Goal: Task Accomplishment & Management: Use online tool/utility

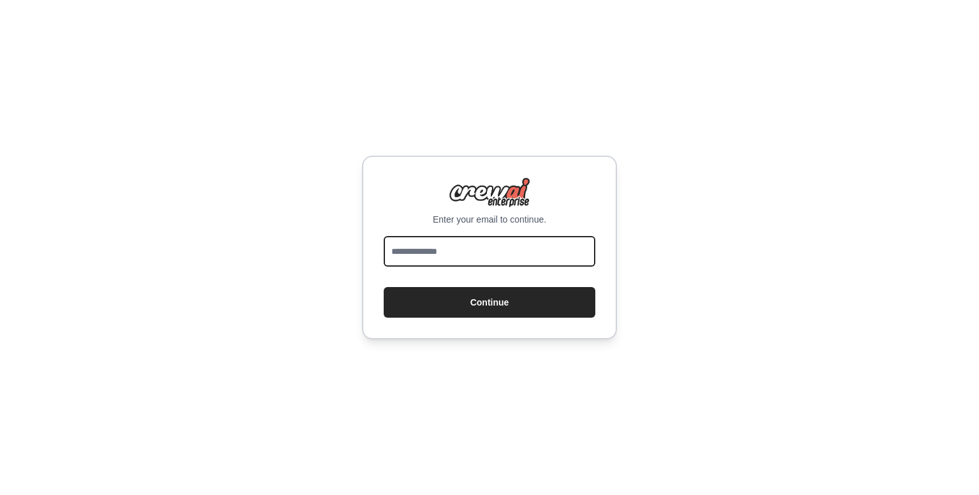
click at [505, 256] on input "email" at bounding box center [490, 251] width 212 height 31
type input "**********"
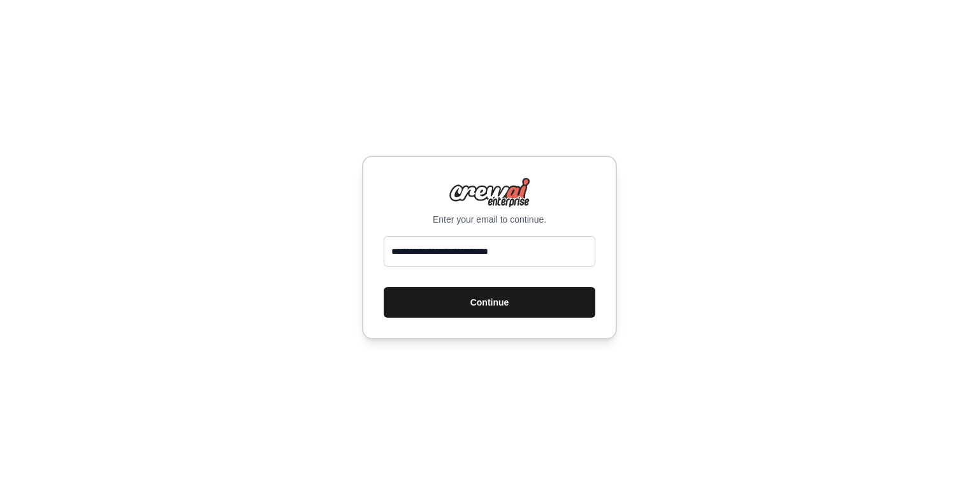
click at [490, 298] on button "Continue" at bounding box center [490, 302] width 212 height 31
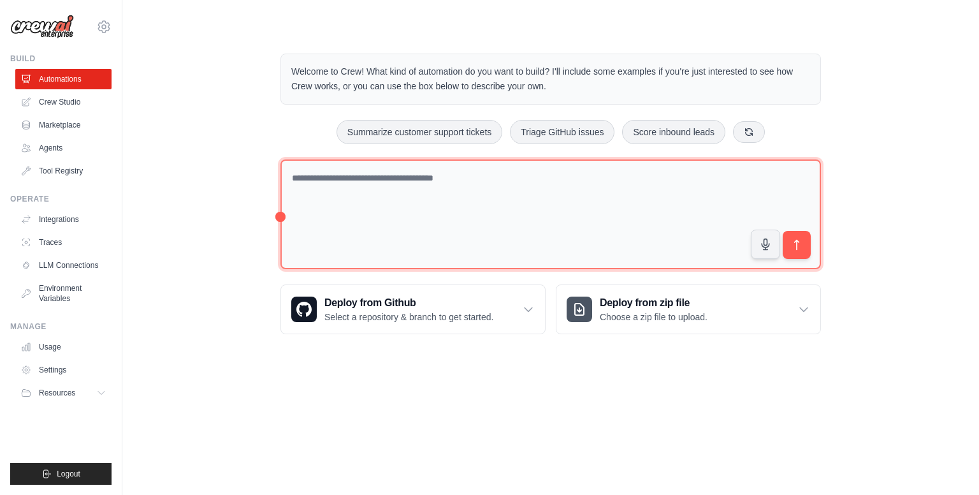
click at [447, 180] on textarea at bounding box center [550, 214] width 541 height 110
type textarea "*"
type textarea "**********"
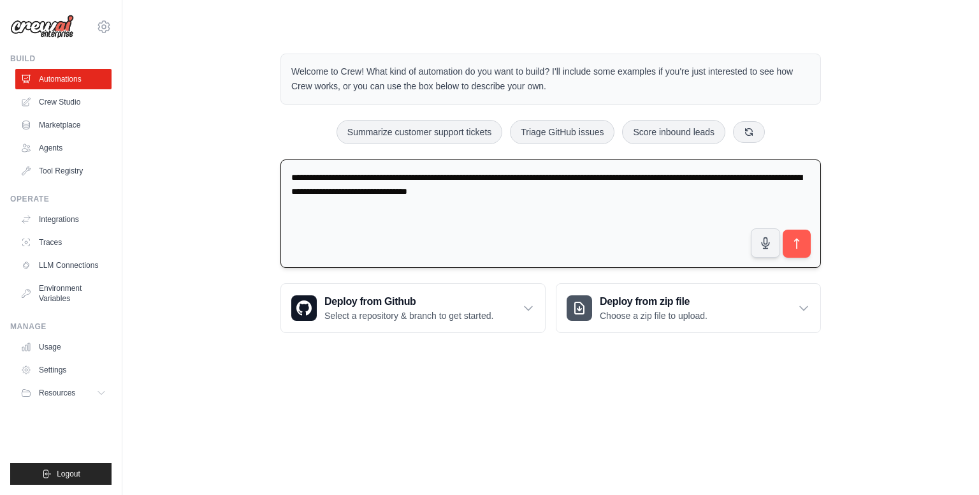
type textarea "**********"
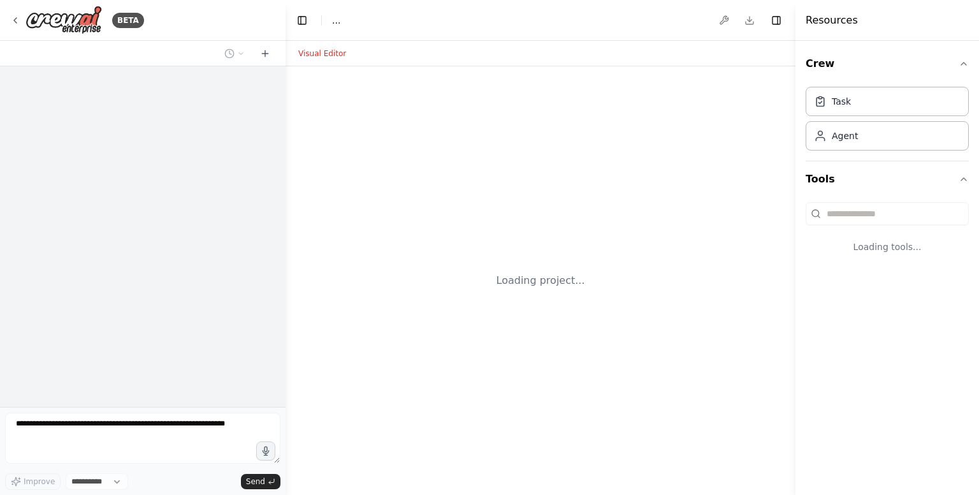
select select "****"
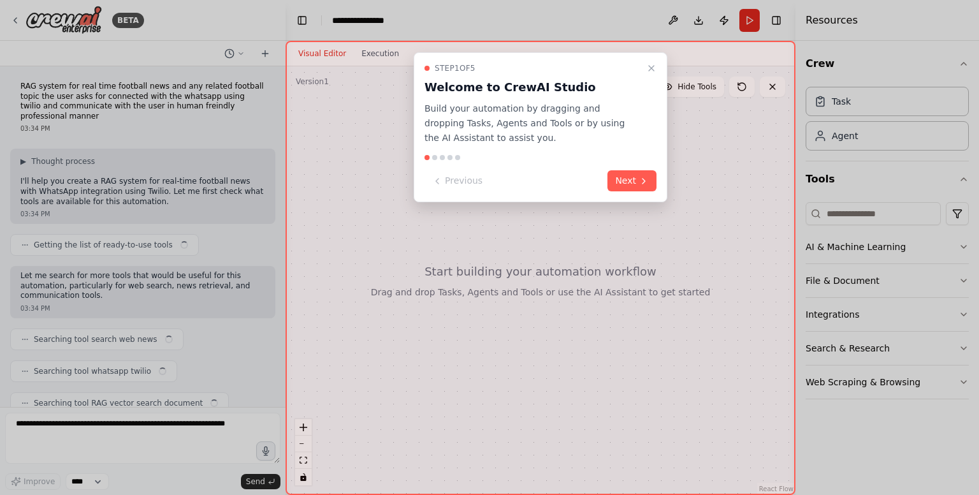
scroll to position [47, 0]
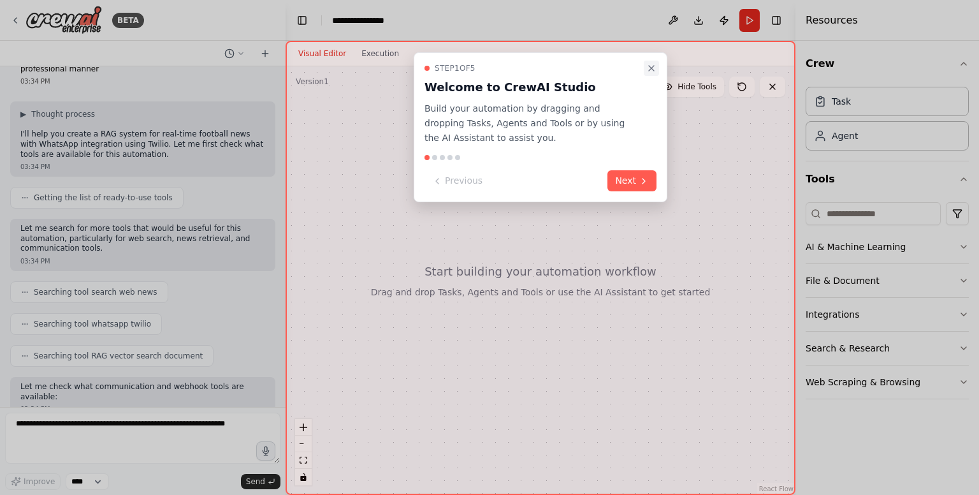
click at [650, 69] on icon "Close walkthrough" at bounding box center [651, 68] width 5 height 5
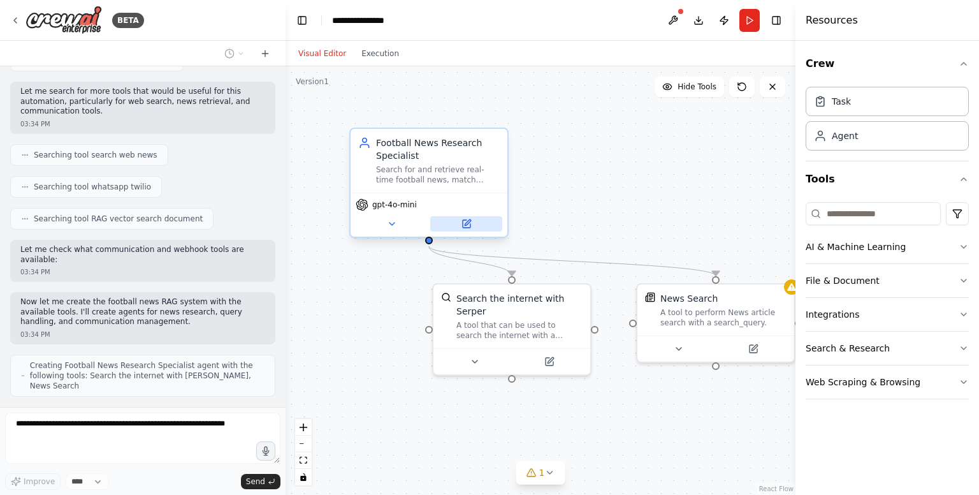
scroll to position [216, 0]
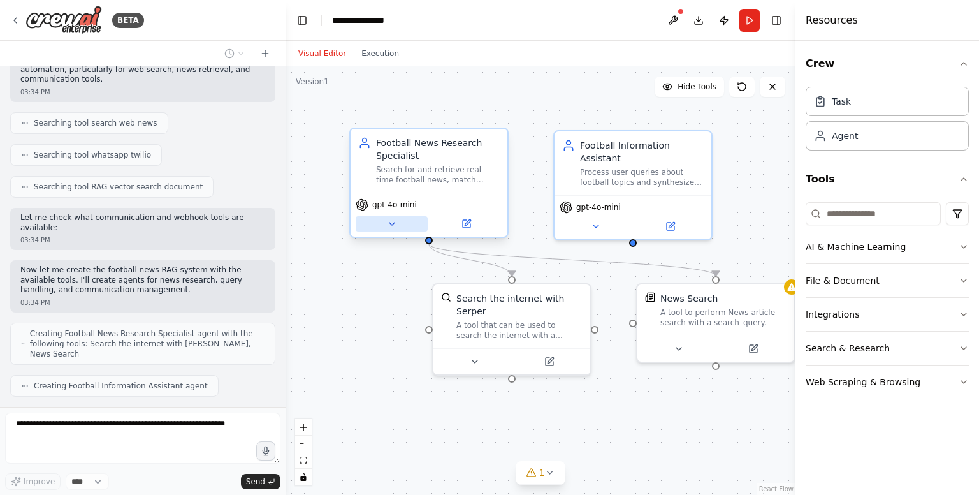
click at [394, 222] on icon at bounding box center [392, 224] width 10 height 10
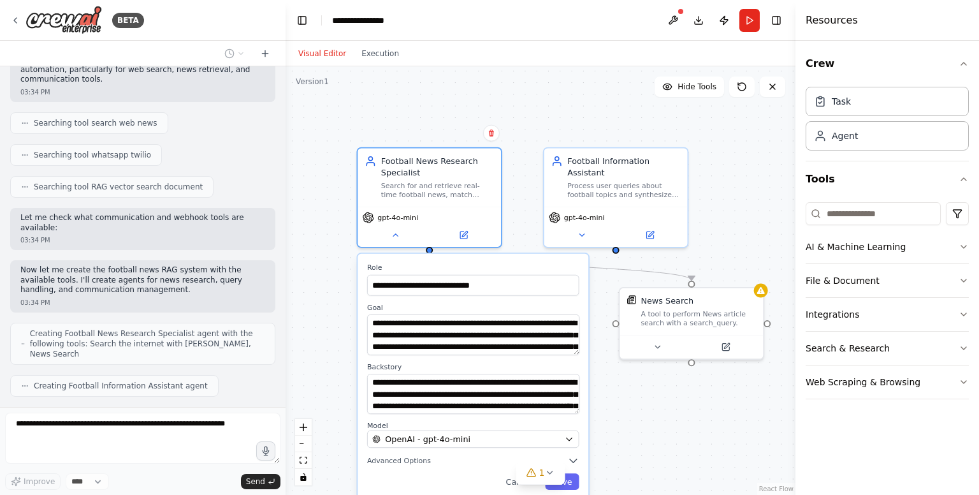
scroll to position [258, 0]
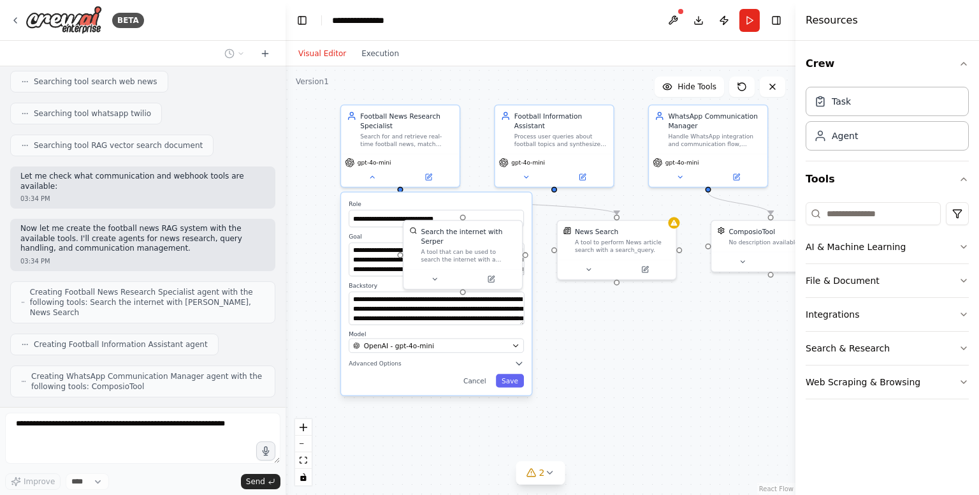
drag, startPoint x: 622, startPoint y: 437, endPoint x: 583, endPoint y: 342, distance: 101.8
click at [583, 342] on div ".deletable-edge-delete-btn { width: 20px; height: 20px; border: 0px solid #ffff…" at bounding box center [541, 280] width 510 height 428
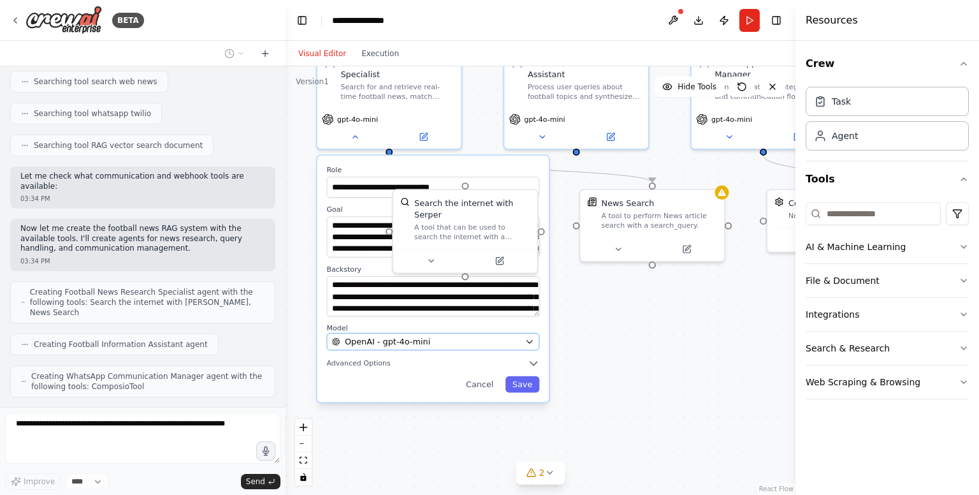
scroll to position [332, 0]
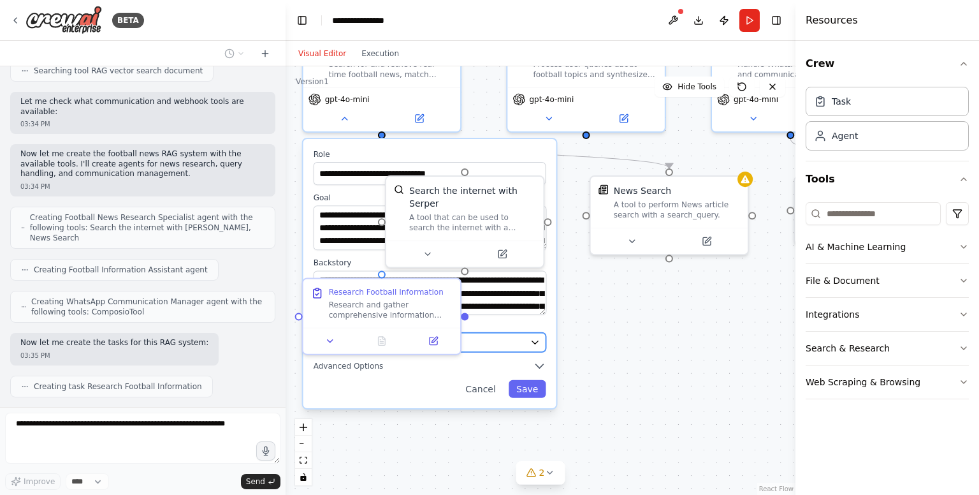
click at [500, 338] on div "OpenAI - gpt-4o-mini" at bounding box center [422, 342] width 206 height 13
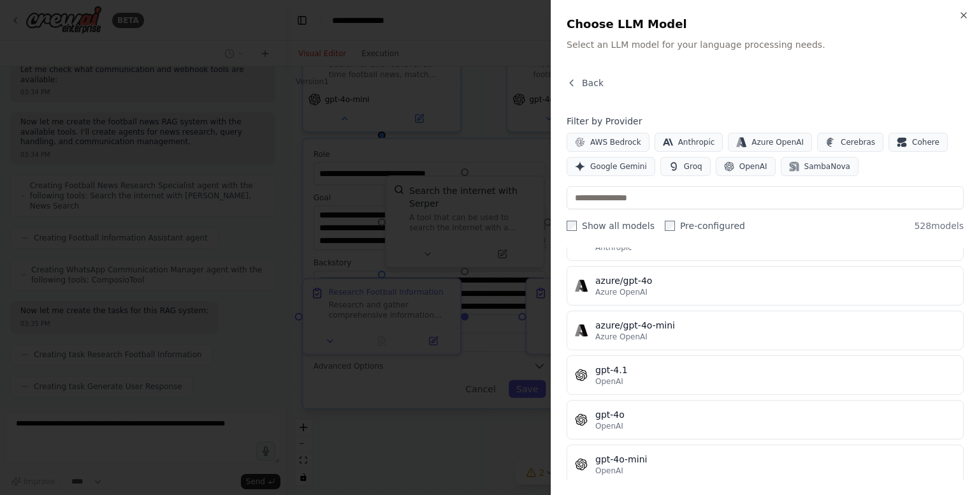
scroll to position [395, 0]
click at [497, 350] on div at bounding box center [489, 247] width 979 height 495
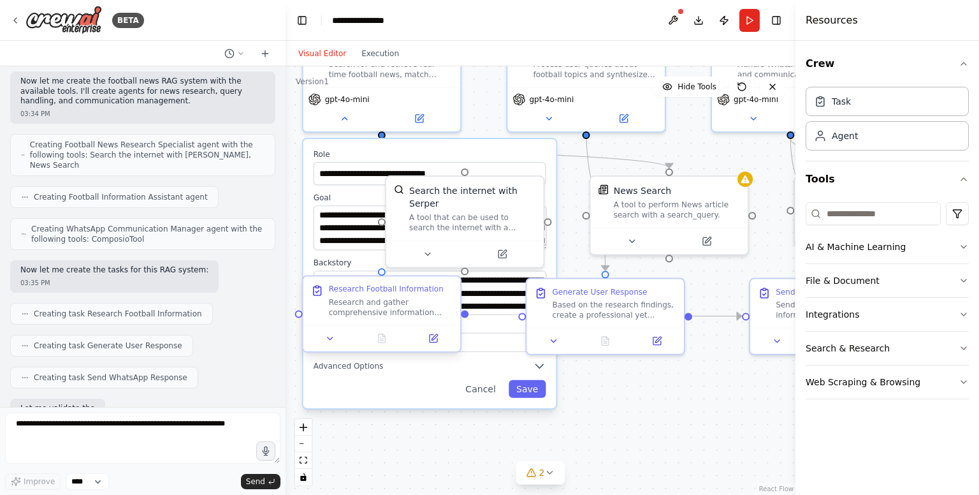
scroll to position [469, 0]
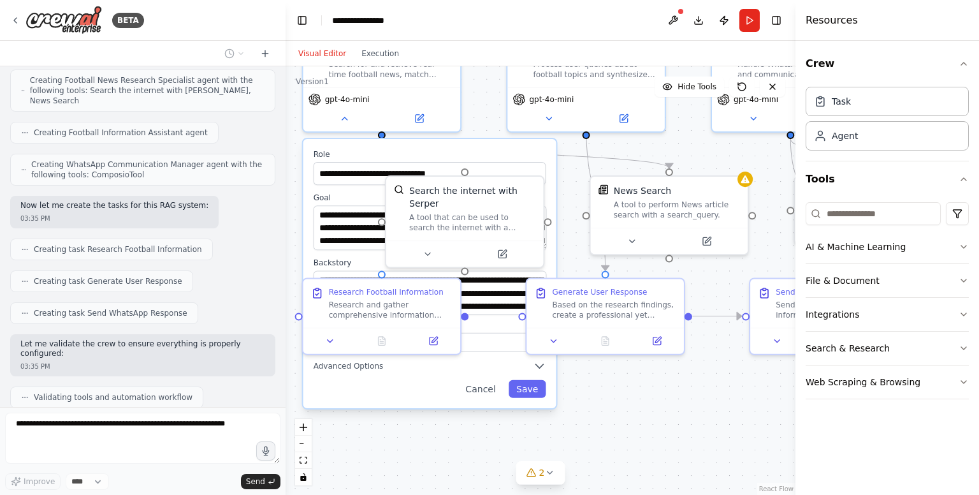
click at [673, 406] on div ".deletable-edge-delete-btn { width: 20px; height: 20px; border: 0px solid #ffff…" at bounding box center [541, 280] width 510 height 428
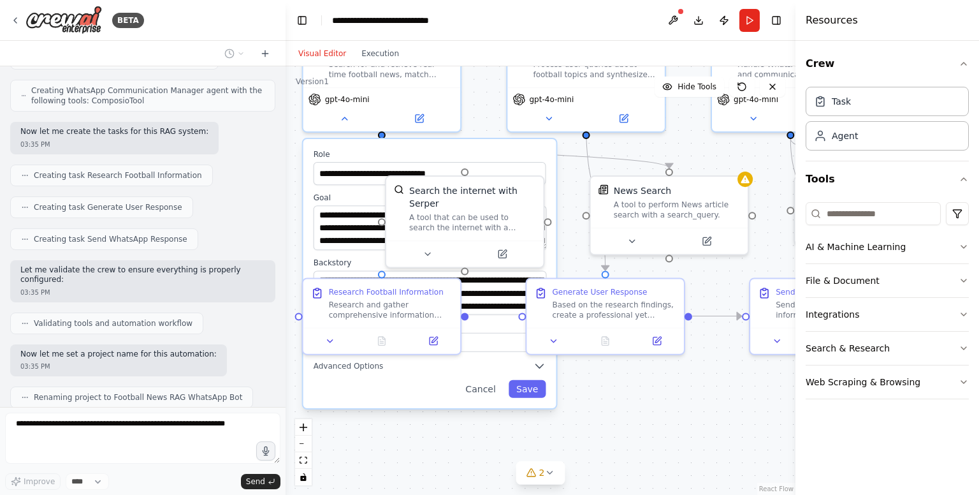
click at [357, 198] on label "Goal" at bounding box center [430, 198] width 233 height 10
click at [651, 217] on div "A tool to perform News article search with a search_query." at bounding box center [677, 207] width 126 height 20
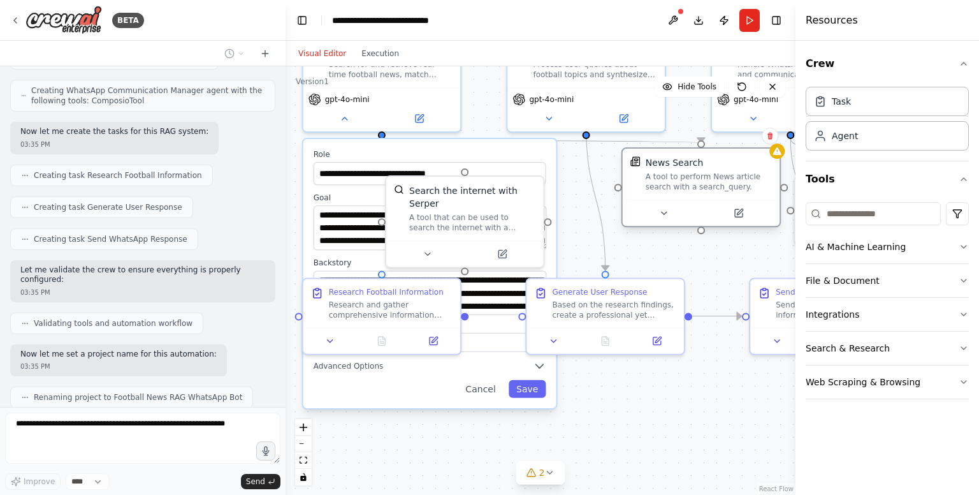
drag, startPoint x: 673, startPoint y: 213, endPoint x: 704, endPoint y: 186, distance: 40.7
click at [704, 186] on div "A tool to perform News article search with a search_query." at bounding box center [709, 181] width 126 height 20
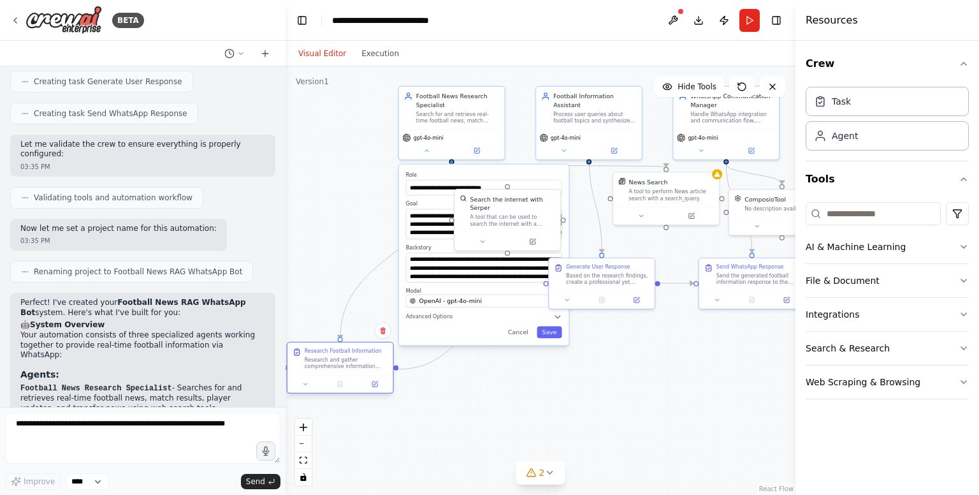
drag, startPoint x: 448, startPoint y: 286, endPoint x: 323, endPoint y: 372, distance: 152.1
click at [323, 372] on div "Research Football Information Research and gather comprehensive information abo…" at bounding box center [340, 358] width 106 height 33
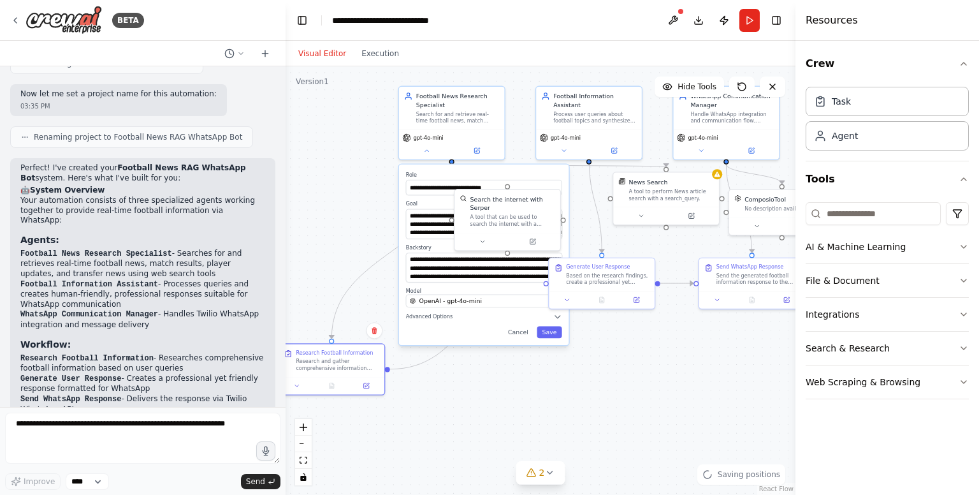
click at [622, 314] on div ".deletable-edge-delete-btn { width: 20px; height: 20px; border: 0px solid #ffff…" at bounding box center [541, 280] width 510 height 428
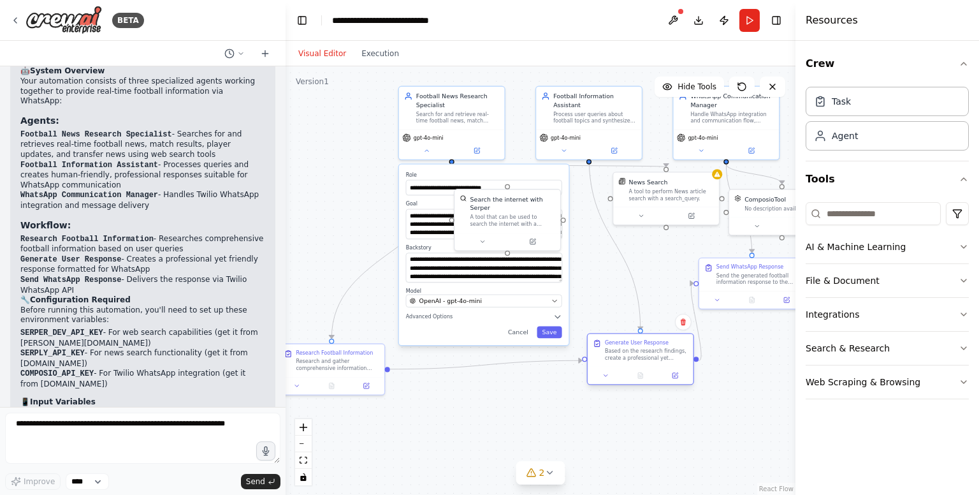
drag, startPoint x: 611, startPoint y: 284, endPoint x: 656, endPoint y: 362, distance: 89.7
click at [656, 362] on div "Generate User Response Based on the research findings, create a professional ye…" at bounding box center [641, 350] width 106 height 33
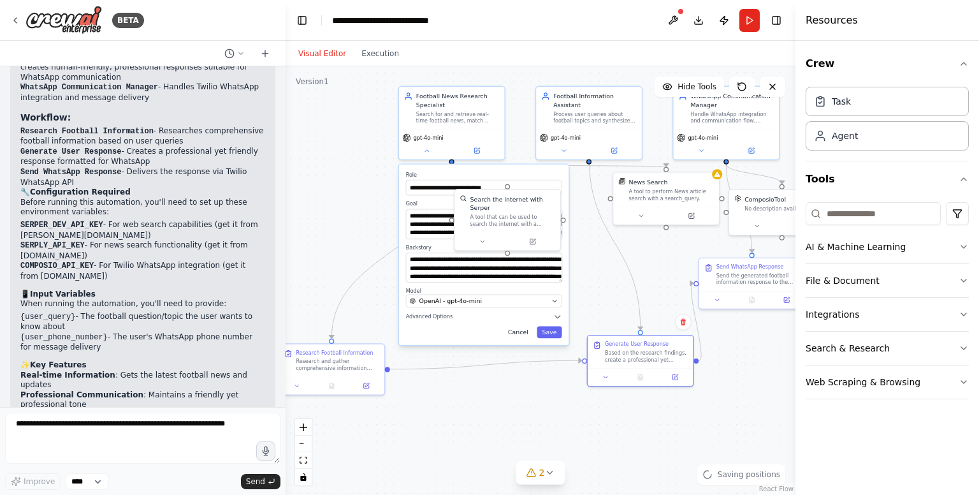
click at [518, 332] on button "Cancel" at bounding box center [518, 332] width 31 height 12
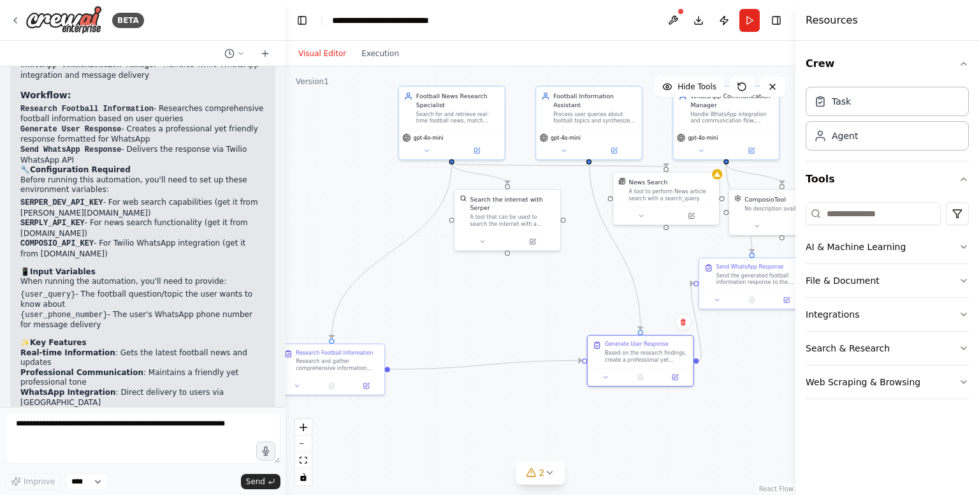
scroll to position [1063, 0]
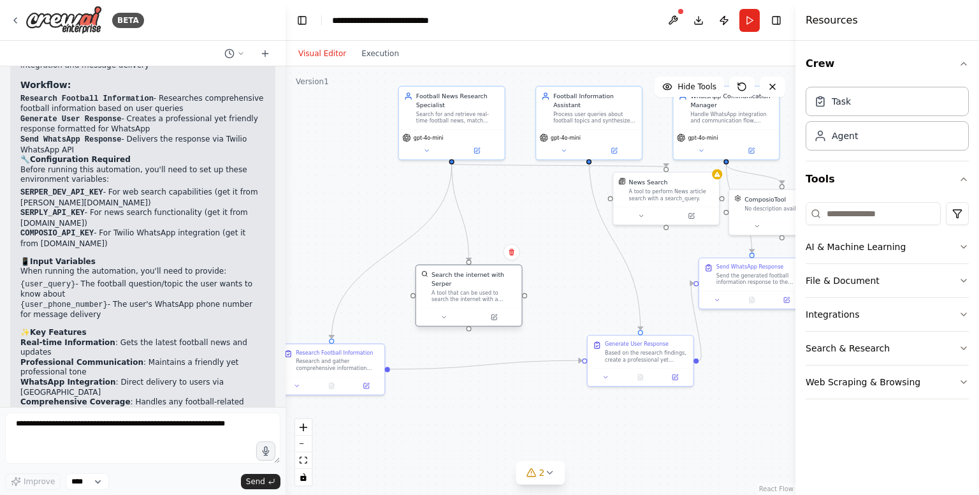
drag, startPoint x: 505, startPoint y: 207, endPoint x: 467, endPoint y: 284, distance: 86.1
click at [467, 289] on div "A tool that can be used to search the internet with a search_query. Supports di…" at bounding box center [474, 296] width 85 height 14
drag, startPoint x: 653, startPoint y: 200, endPoint x: 513, endPoint y: 207, distance: 140.5
click at [513, 207] on div "News Search A tool to perform News article search with a search_query." at bounding box center [529, 196] width 106 height 34
drag, startPoint x: 574, startPoint y: 279, endPoint x: 549, endPoint y: 251, distance: 37.5
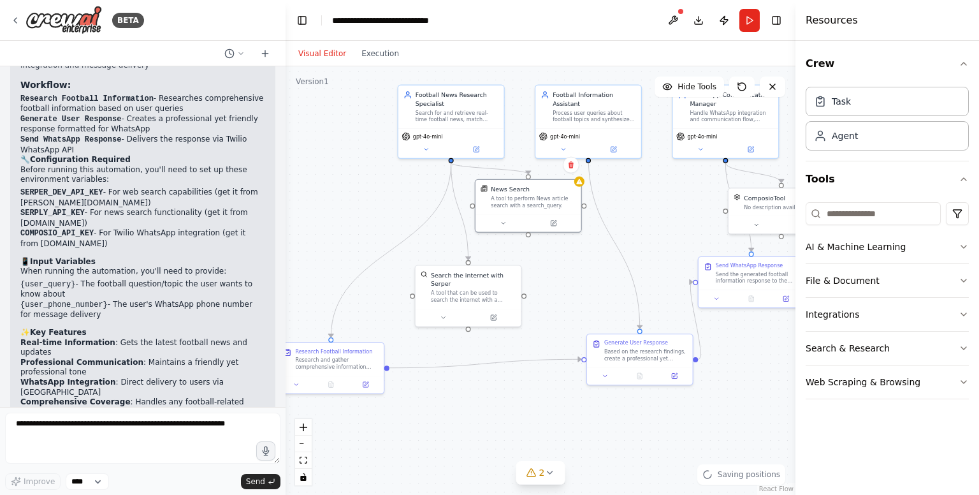
click at [549, 251] on div ".deletable-edge-delete-btn { width: 20px; height: 20px; border: 0px solid #ffff…" at bounding box center [541, 280] width 510 height 428
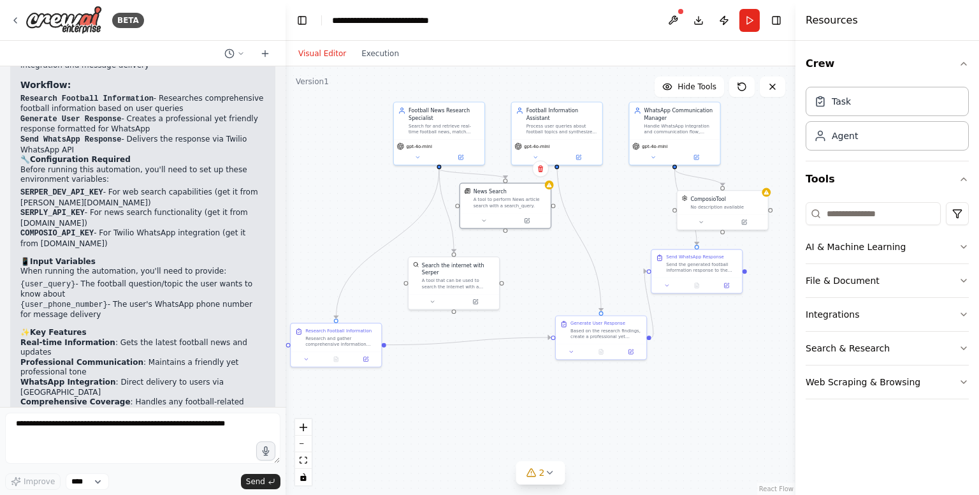
drag, startPoint x: 632, startPoint y: 228, endPoint x: 625, endPoint y: 244, distance: 17.4
click at [625, 244] on div ".deletable-edge-delete-btn { width: 20px; height: 20px; border: 0px solid #ffff…" at bounding box center [541, 280] width 510 height 428
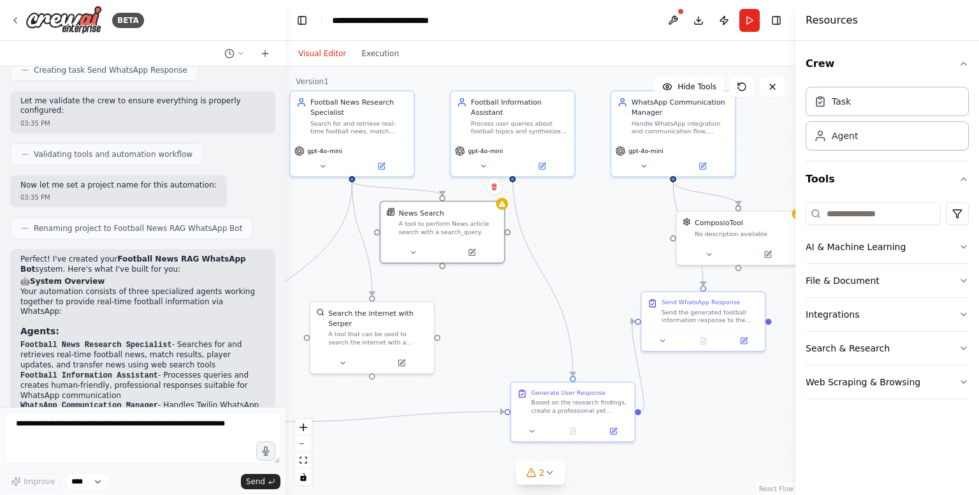
scroll to position [711, 0]
click at [961, 312] on icon "button" at bounding box center [964, 314] width 10 height 10
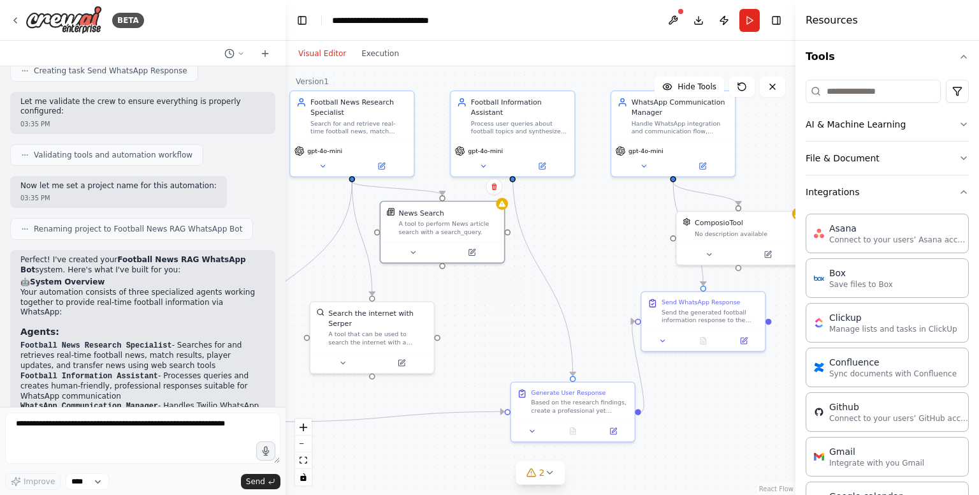
scroll to position [119, 0]
click at [957, 200] on button "Integrations" at bounding box center [887, 194] width 163 height 33
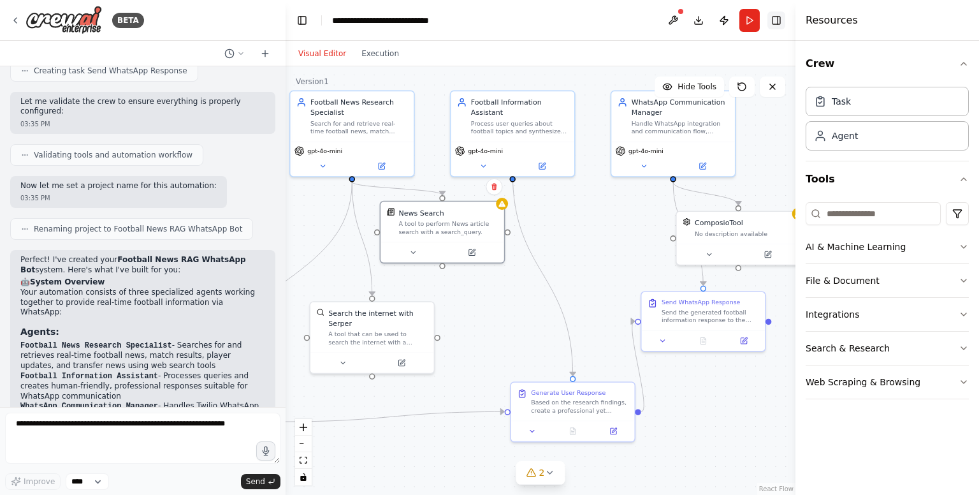
click at [773, 18] on button "Toggle Right Sidebar" at bounding box center [777, 20] width 18 height 18
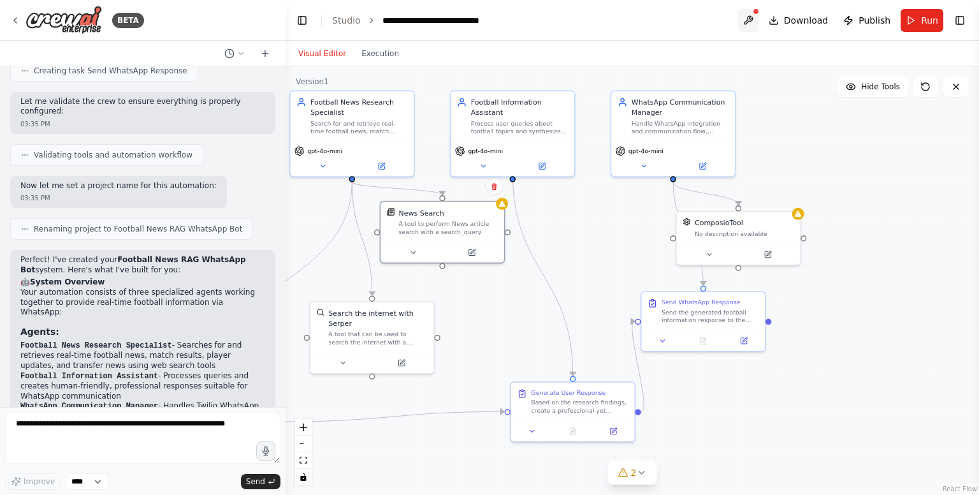
click at [751, 21] on button at bounding box center [748, 20] width 20 height 23
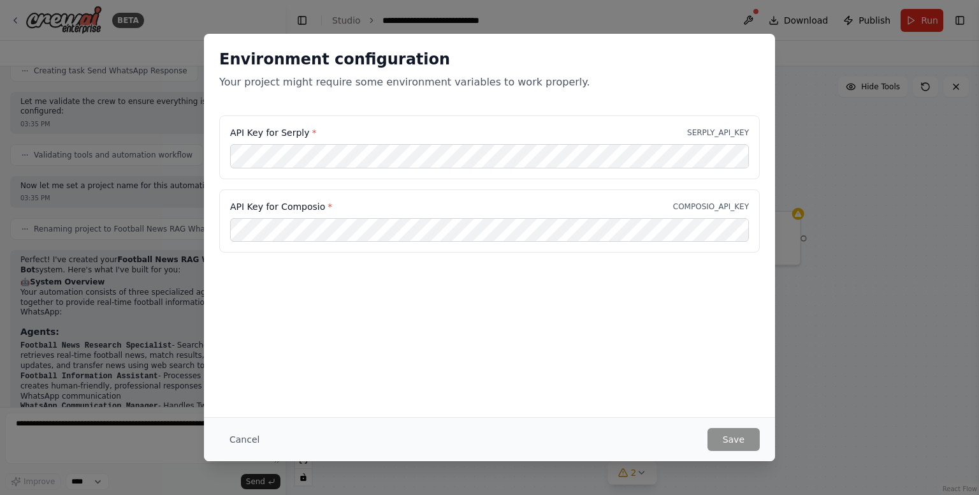
click at [117, 185] on div "Environment configuration Your project might require some environment variables…" at bounding box center [489, 247] width 979 height 495
click at [257, 431] on button "Cancel" at bounding box center [244, 439] width 50 height 23
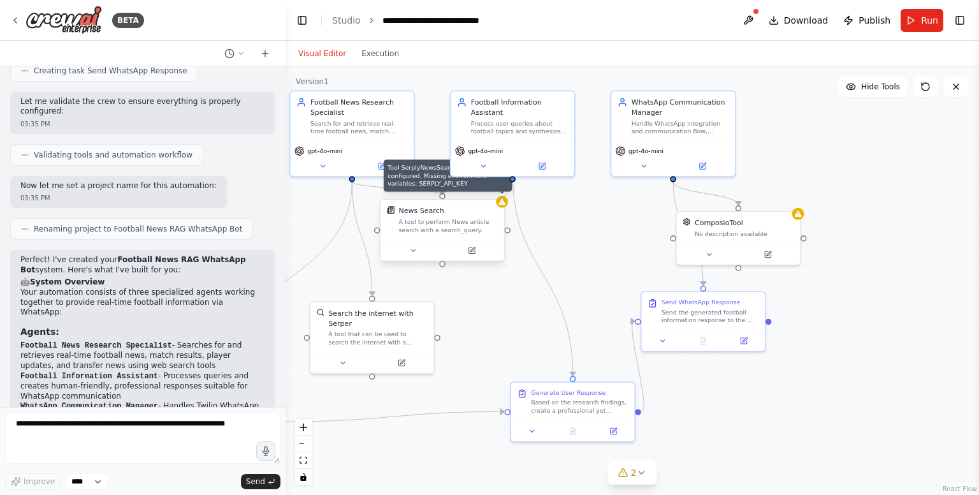
click at [502, 205] on icon at bounding box center [502, 202] width 8 height 8
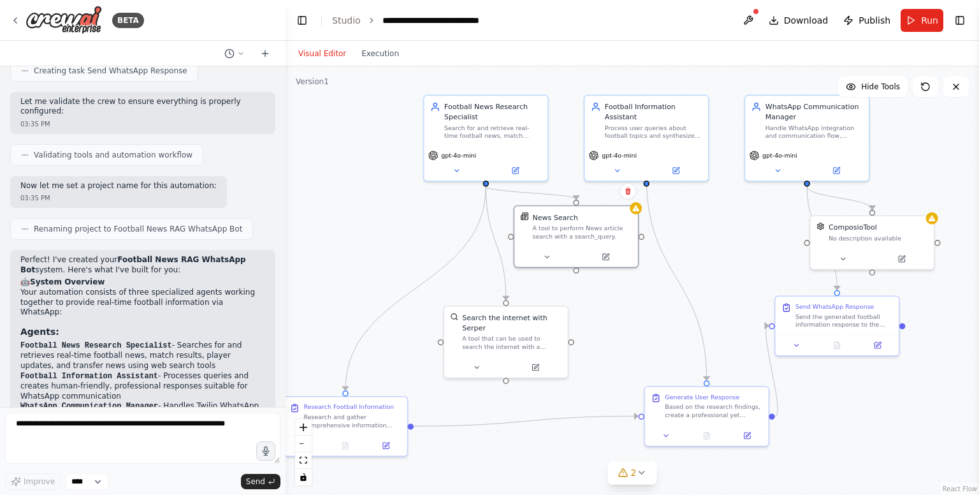
drag, startPoint x: 446, startPoint y: 179, endPoint x: 605, endPoint y: 185, distance: 158.8
click at [605, 185] on div ".deletable-edge-delete-btn { width: 20px; height: 20px; border: 0px solid #ffff…" at bounding box center [633, 280] width 694 height 428
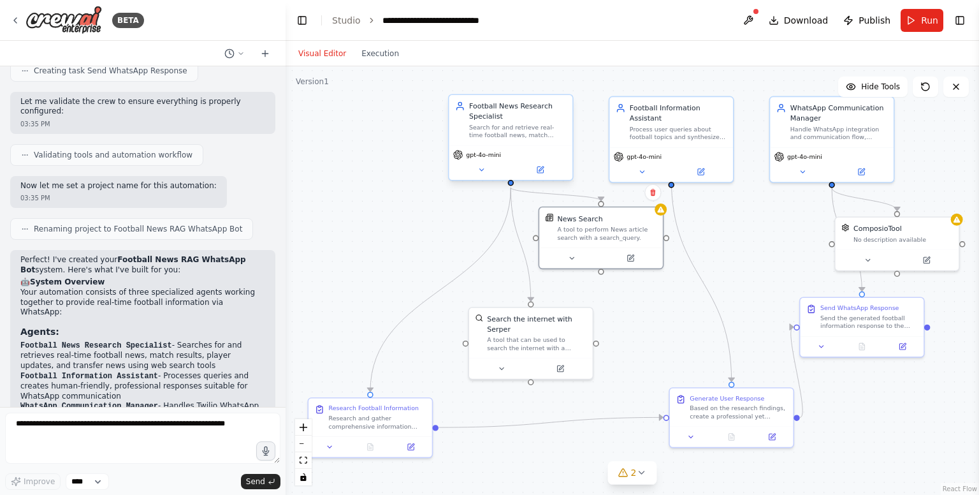
click at [483, 159] on div "gpt-4o-mini" at bounding box center [511, 162] width 124 height 34
click at [483, 170] on icon at bounding box center [481, 170] width 8 height 8
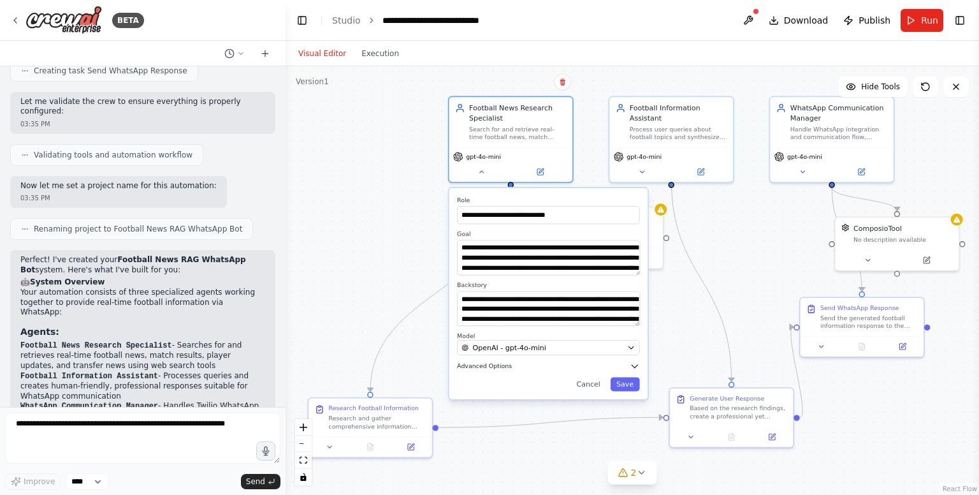
click at [513, 362] on button "Advanced Options" at bounding box center [548, 366] width 183 height 10
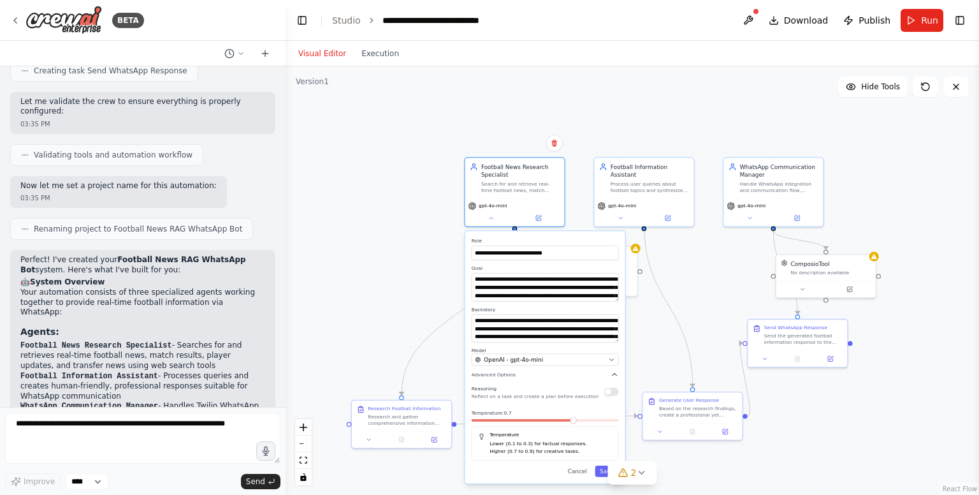
click at [560, 457] on div "Temperature Lower (0.1 to 0.3) for factual responses. Higher (0.7 to 0.9) for c…" at bounding box center [545, 443] width 147 height 34
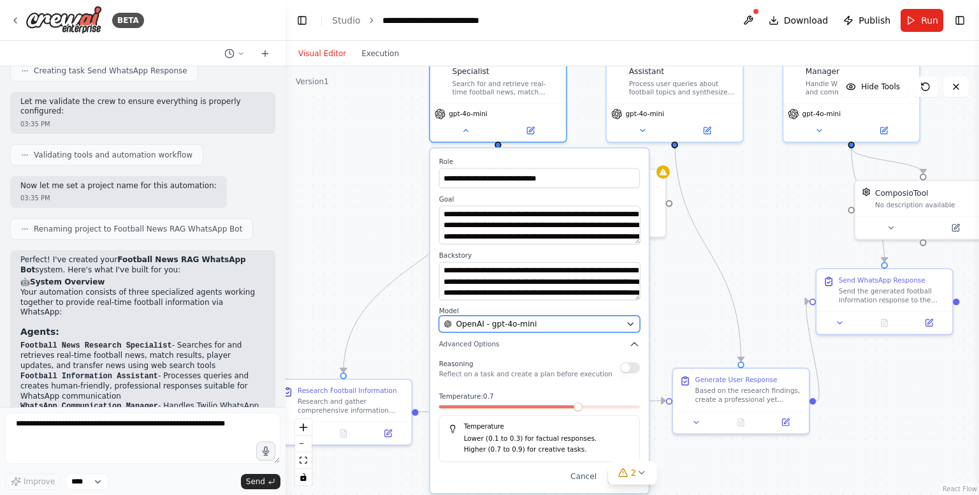
click at [521, 327] on span "OpenAI - gpt-4o-mini" at bounding box center [496, 323] width 81 height 11
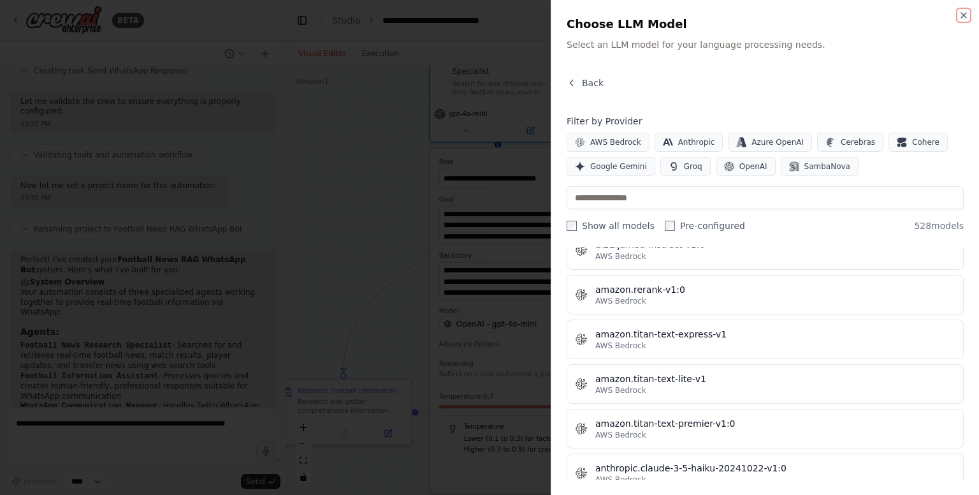
scroll to position [813, 0]
click at [477, 329] on div at bounding box center [489, 247] width 979 height 495
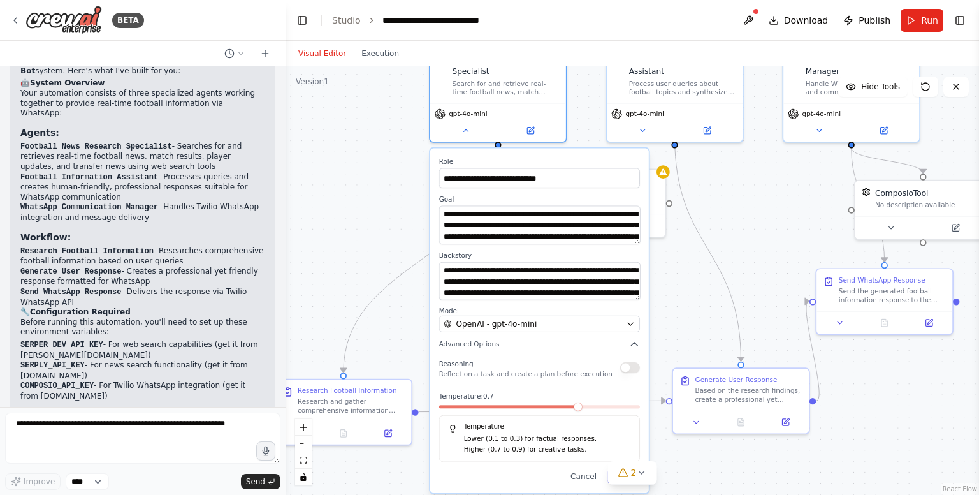
scroll to position [1063, 0]
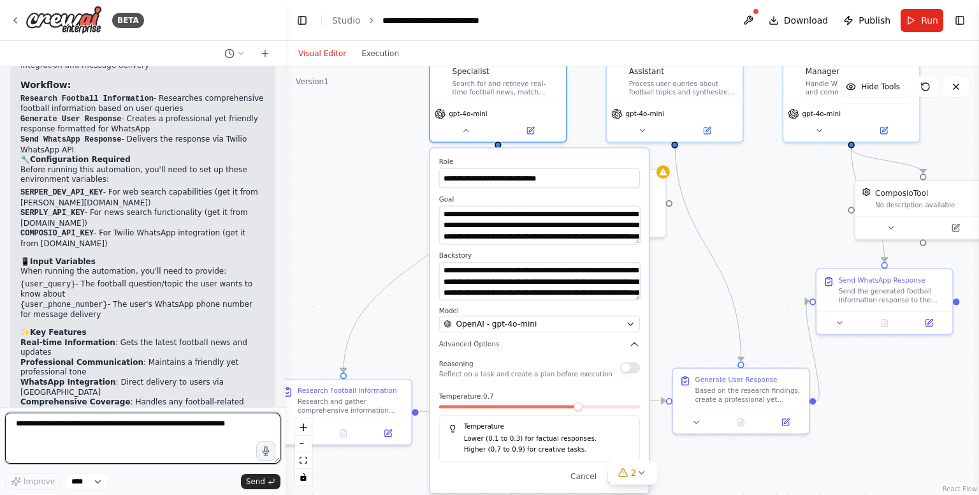
click at [77, 427] on textarea at bounding box center [142, 437] width 275 height 51
type textarea "**********"
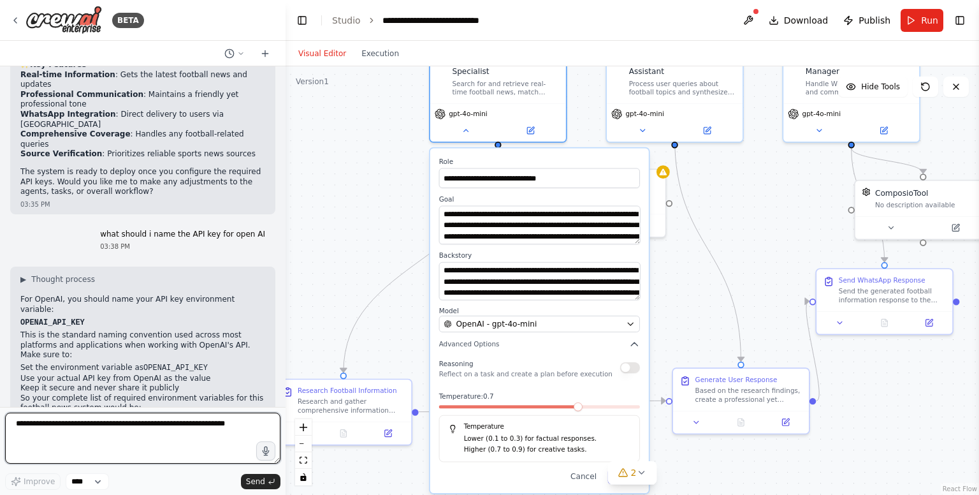
scroll to position [1341, 0]
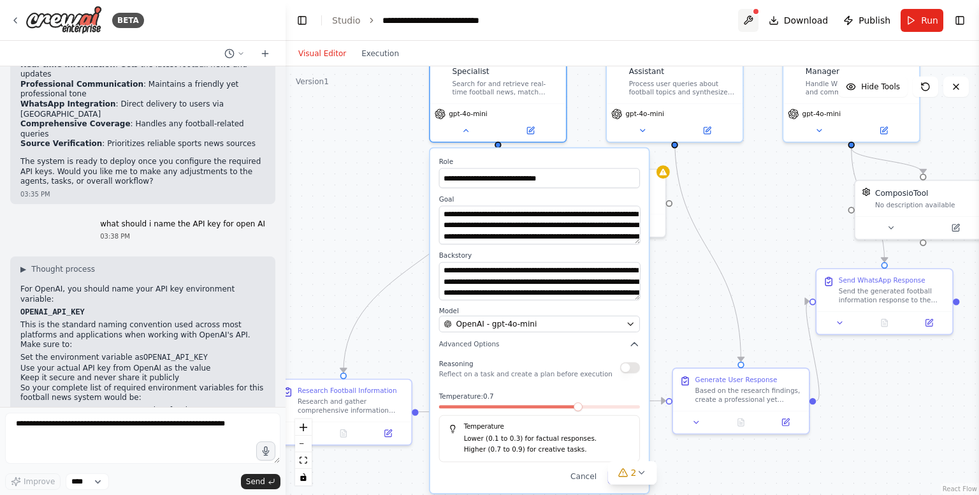
click at [758, 17] on button at bounding box center [748, 20] width 20 height 23
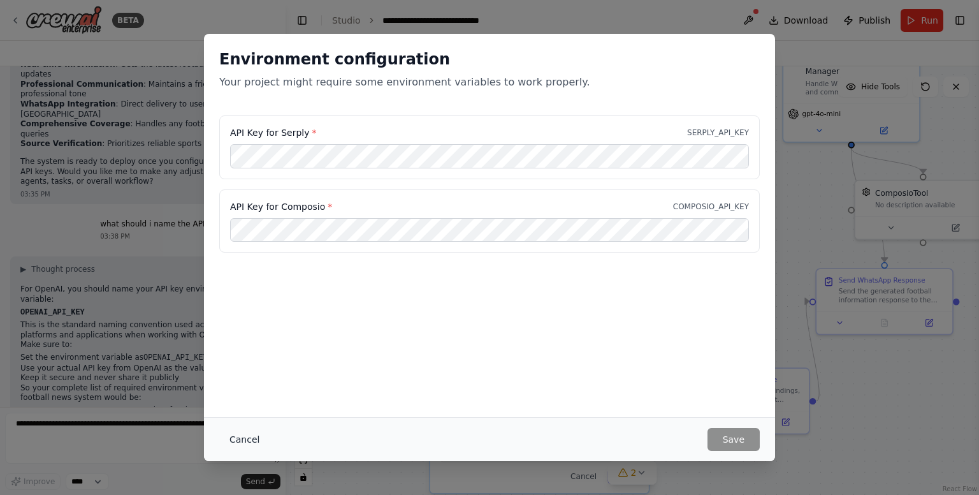
click at [247, 438] on button "Cancel" at bounding box center [244, 439] width 50 height 23
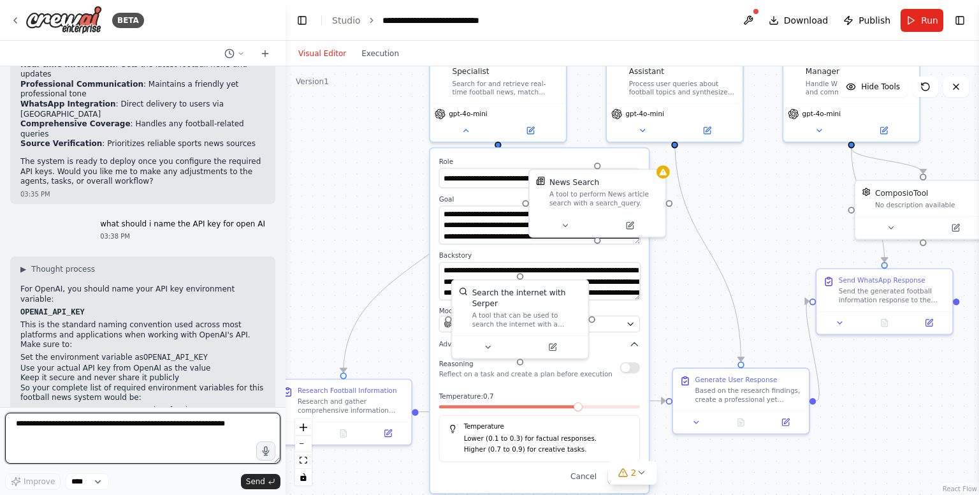
click at [143, 432] on textarea at bounding box center [142, 437] width 275 height 51
type textarea "*"
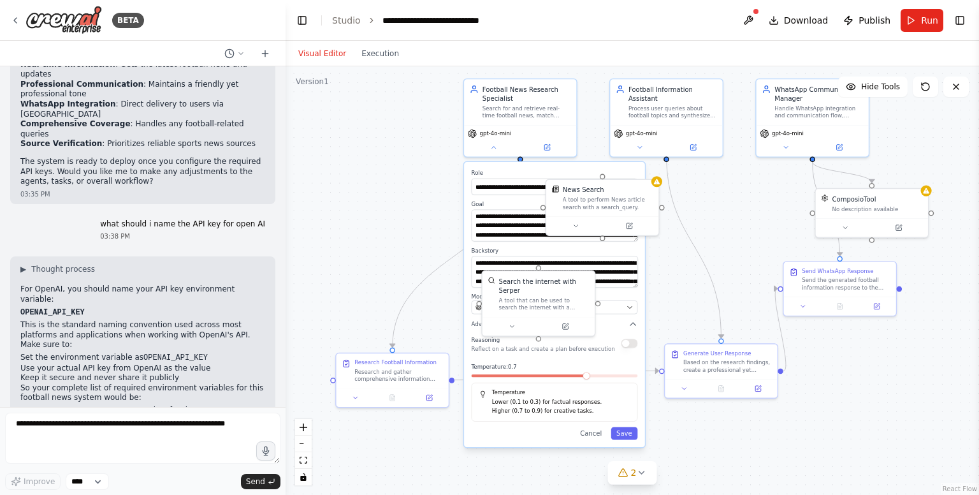
click at [709, 214] on div ".deletable-edge-delete-btn { width: 20px; height: 20px; border: 0px solid #ffff…" at bounding box center [633, 280] width 694 height 428
click at [658, 182] on icon at bounding box center [656, 179] width 7 height 7
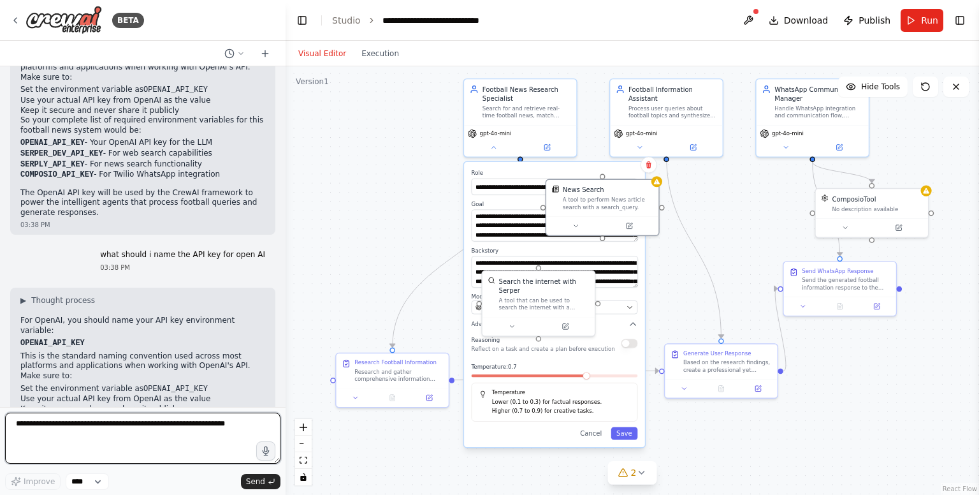
scroll to position [1576, 0]
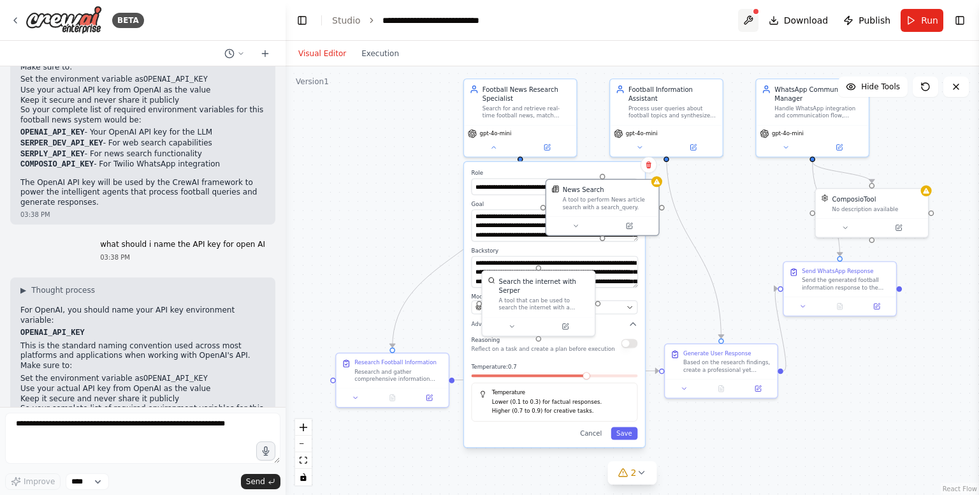
click at [753, 18] on button at bounding box center [748, 20] width 20 height 23
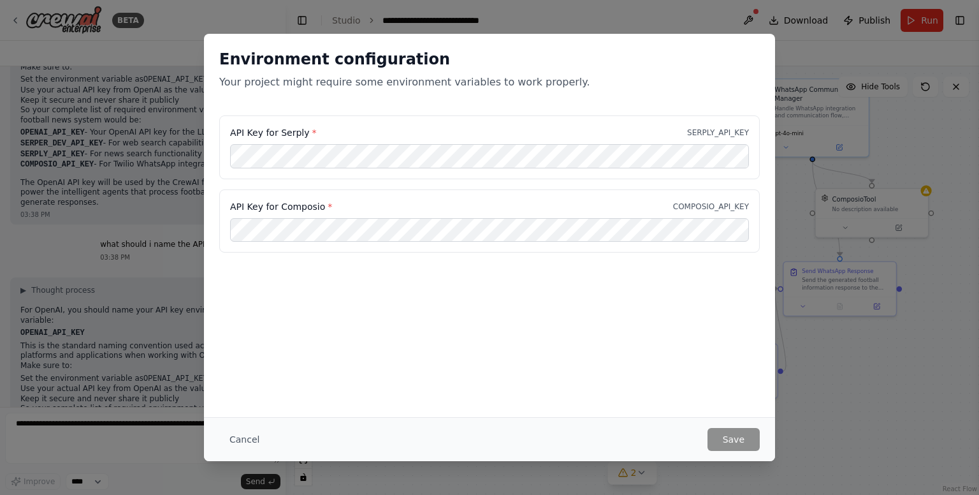
click at [449, 360] on div "Environment configuration Your project might require some environment variables…" at bounding box center [489, 225] width 571 height 383
click at [735, 446] on button "Save" at bounding box center [734, 439] width 52 height 23
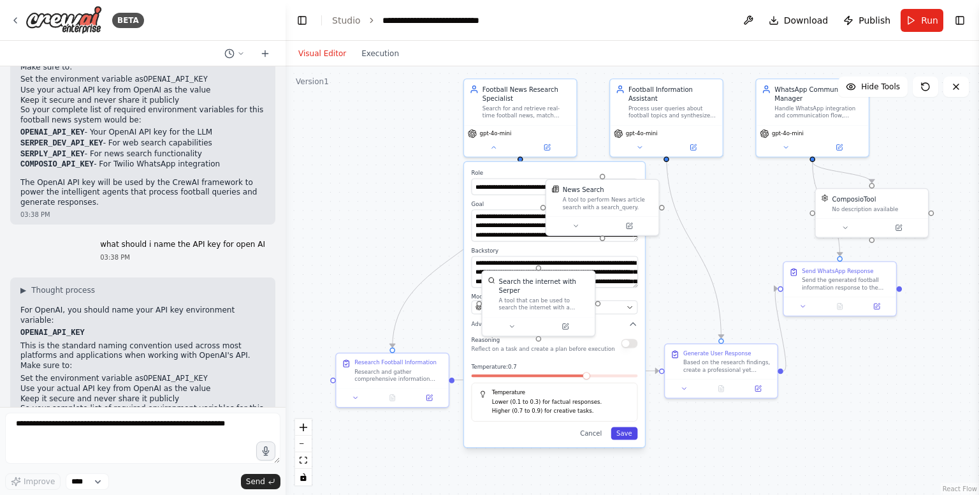
click at [634, 435] on button "Save" at bounding box center [624, 433] width 27 height 13
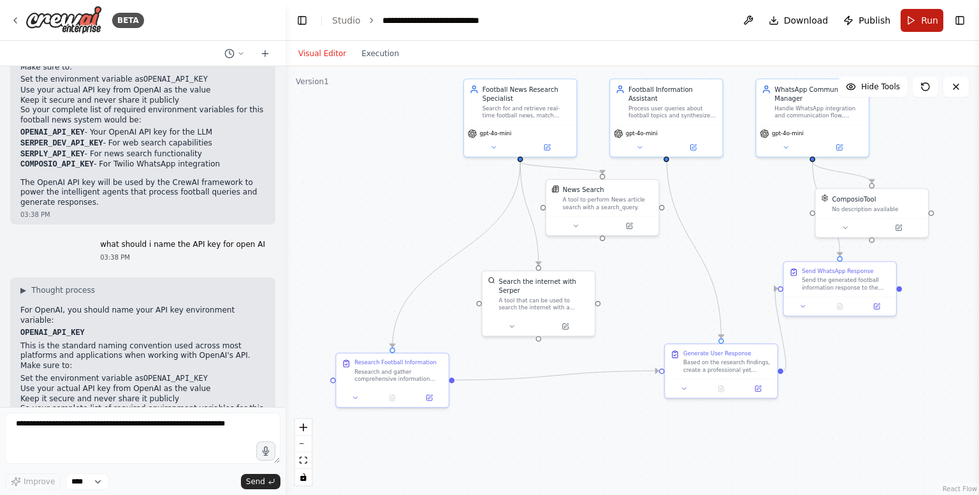
click at [918, 25] on button "Run" at bounding box center [922, 20] width 43 height 23
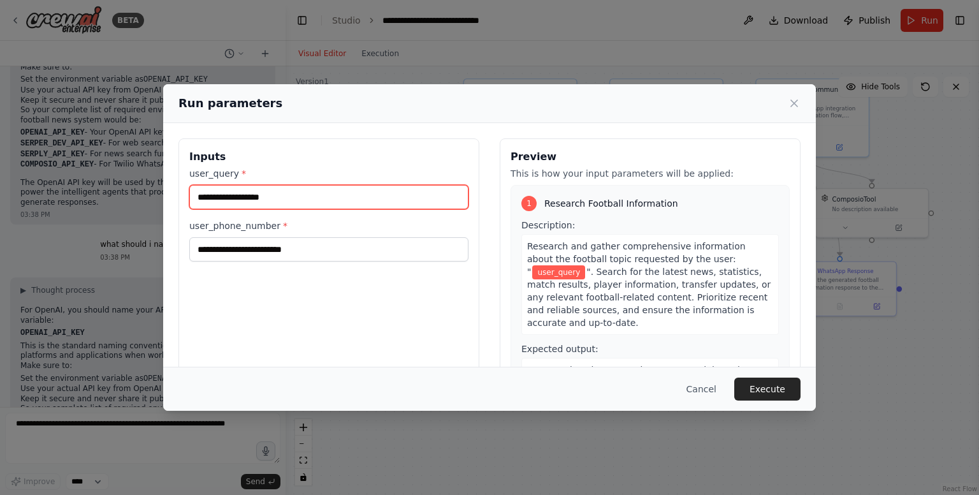
click at [272, 200] on input "user_query *" at bounding box center [328, 197] width 279 height 24
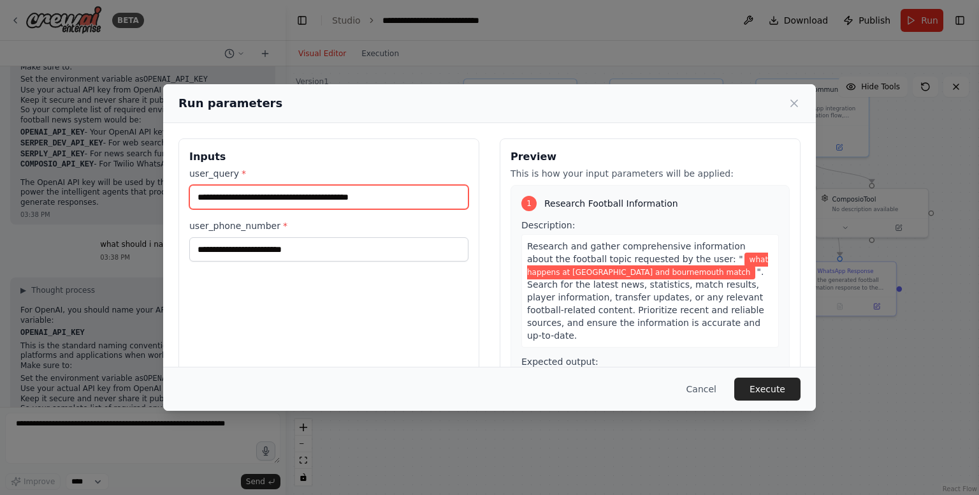
type input "**********"
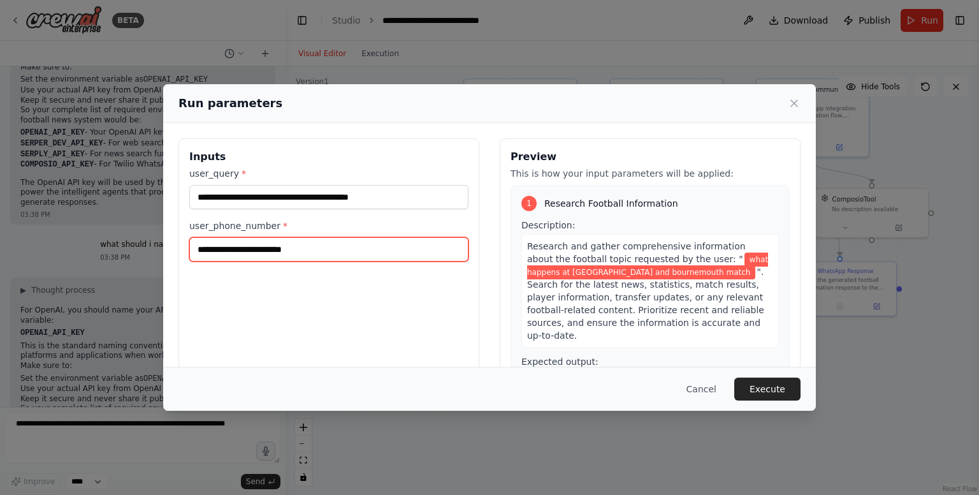
click at [358, 253] on input "user_phone_number *" at bounding box center [328, 249] width 279 height 24
type input "**********"
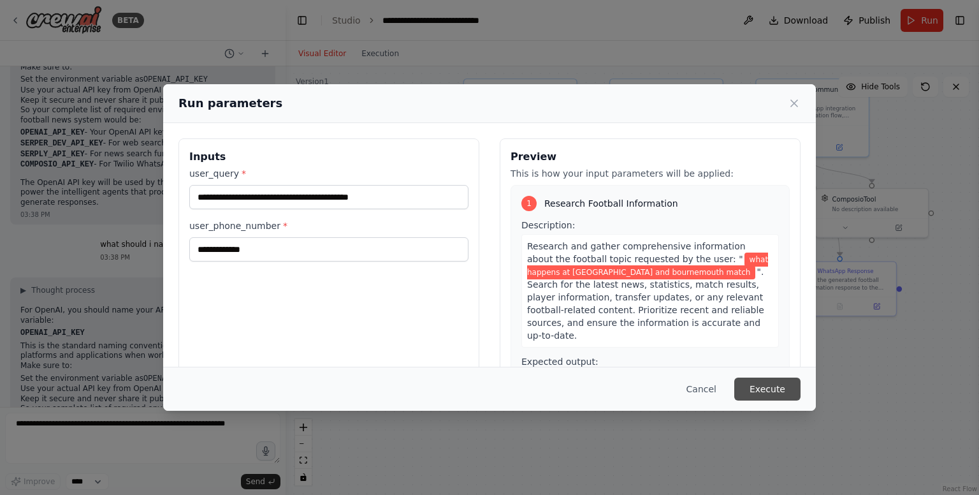
click at [757, 387] on button "Execute" at bounding box center [767, 388] width 66 height 23
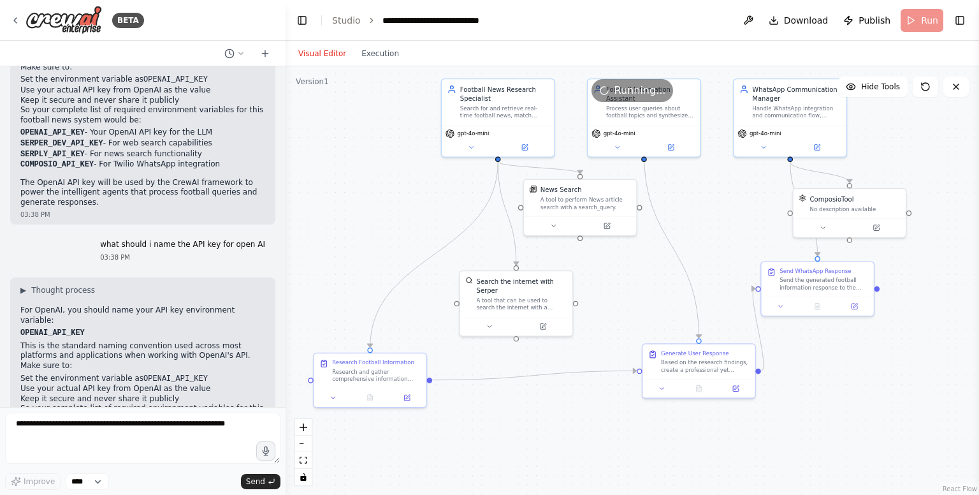
drag, startPoint x: 757, startPoint y: 250, endPoint x: 734, endPoint y: 250, distance: 22.3
click at [734, 250] on div ".deletable-edge-delete-btn { width: 20px; height: 20px; border: 0px solid #ffff…" at bounding box center [633, 280] width 694 height 428
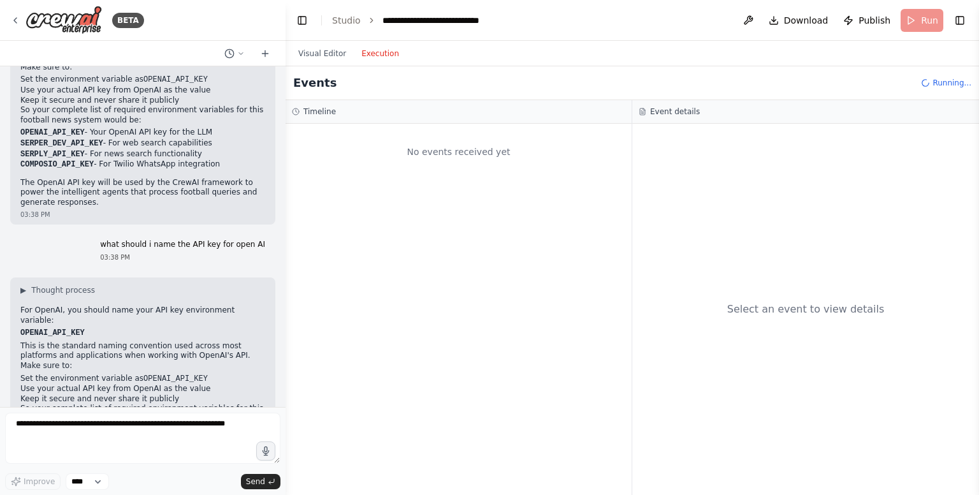
click at [368, 50] on button "Execution" at bounding box center [380, 53] width 53 height 15
click at [933, 96] on div "Events Running..." at bounding box center [633, 83] width 694 height 34
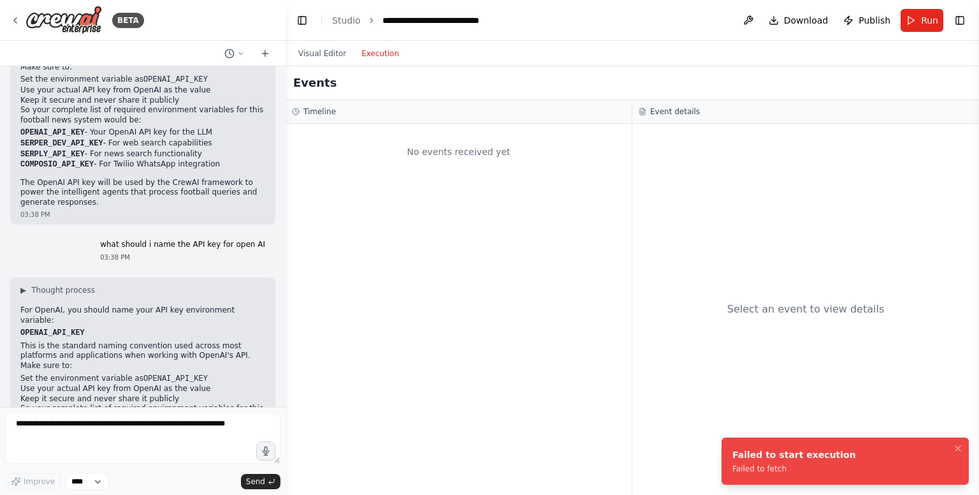
click at [762, 467] on div "Failed to fetch" at bounding box center [794, 468] width 124 height 10
click at [808, 453] on div "Failed to start execution" at bounding box center [794, 454] width 124 height 13
click at [375, 54] on button "Execution" at bounding box center [380, 53] width 53 height 15
click at [540, 269] on div "No events received yet" at bounding box center [459, 309] width 346 height 371
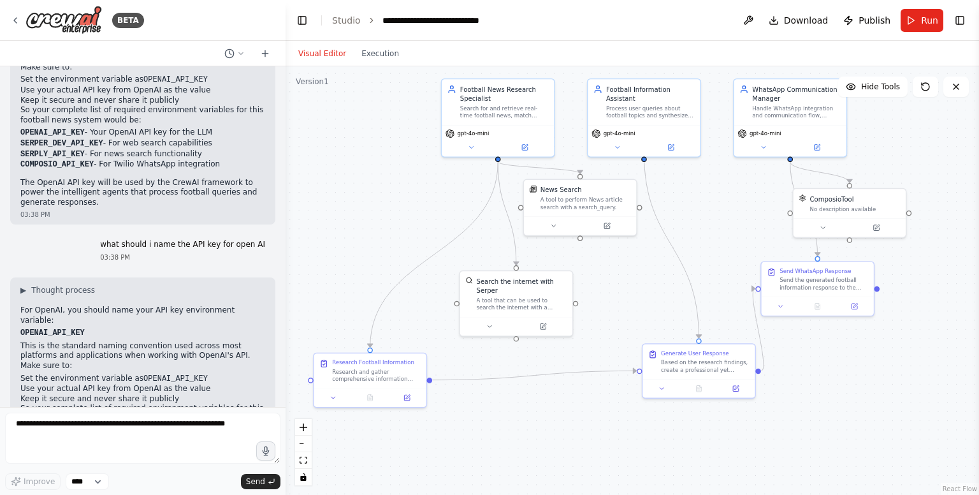
click at [312, 57] on button "Visual Editor" at bounding box center [322, 53] width 63 height 15
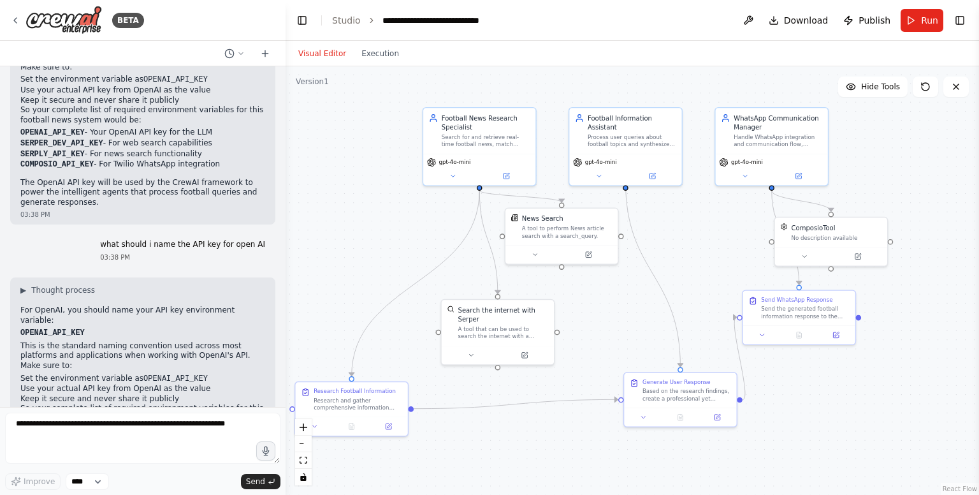
drag, startPoint x: 725, startPoint y: 219, endPoint x: 706, endPoint y: 247, distance: 34.1
click at [706, 247] on div ".deletable-edge-delete-btn { width: 20px; height: 20px; border: 0px solid #ffff…" at bounding box center [633, 280] width 694 height 428
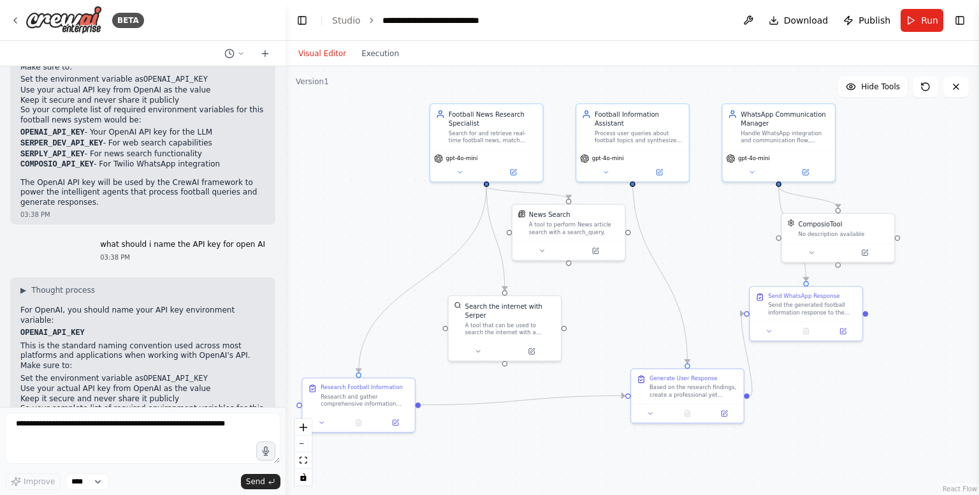
drag, startPoint x: 653, startPoint y: 290, endPoint x: 687, endPoint y: 268, distance: 40.0
click at [687, 268] on div ".deletable-edge-delete-btn { width: 20px; height: 20px; border: 0px solid #ffff…" at bounding box center [633, 280] width 694 height 428
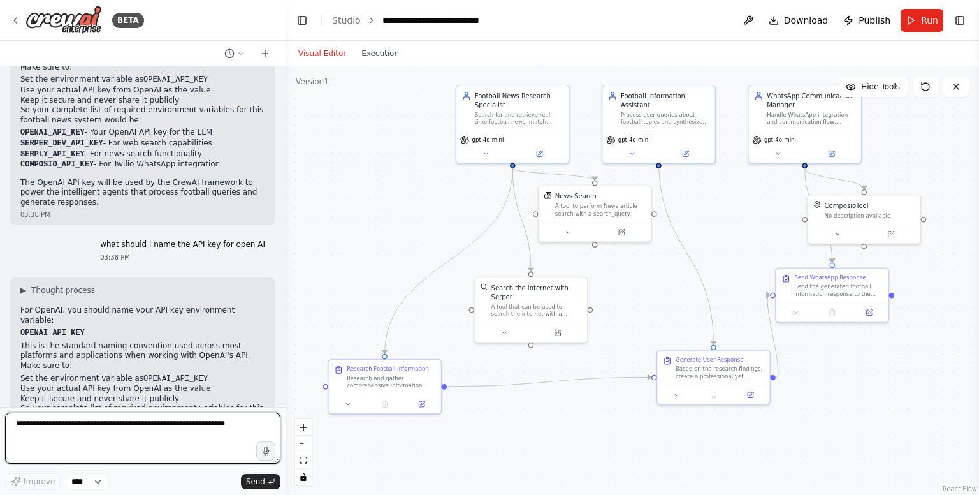
click at [168, 417] on textarea at bounding box center [142, 437] width 275 height 51
type textarea "**********"
click at [331, 241] on div ".deletable-edge-delete-btn { width: 20px; height: 20px; border: 0px solid #ffff…" at bounding box center [633, 280] width 694 height 428
click at [753, 18] on button at bounding box center [748, 20] width 20 height 23
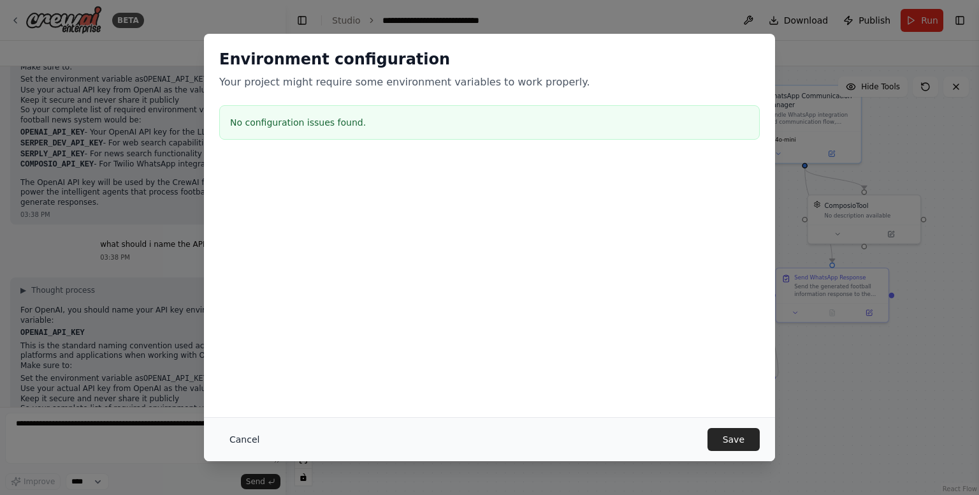
click at [231, 434] on button "Cancel" at bounding box center [244, 439] width 50 height 23
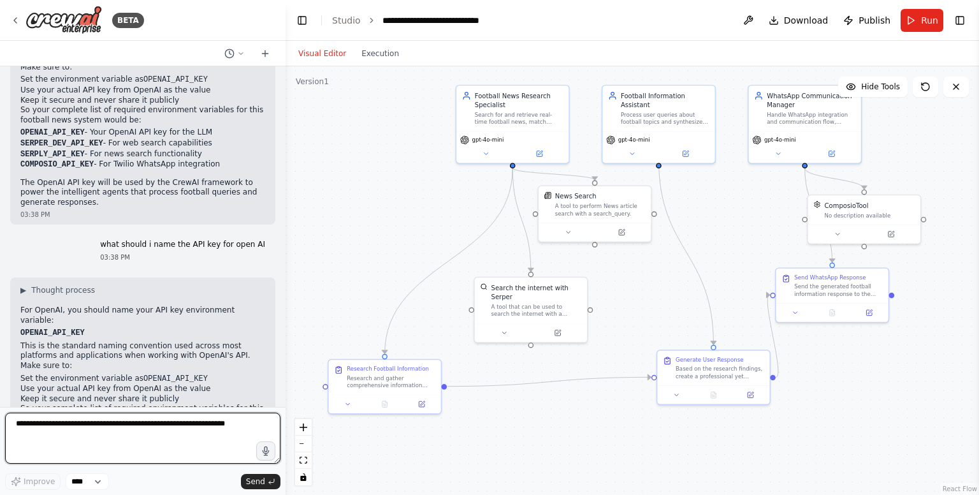
click at [87, 428] on textarea at bounding box center [142, 437] width 275 height 51
type textarea "**********"
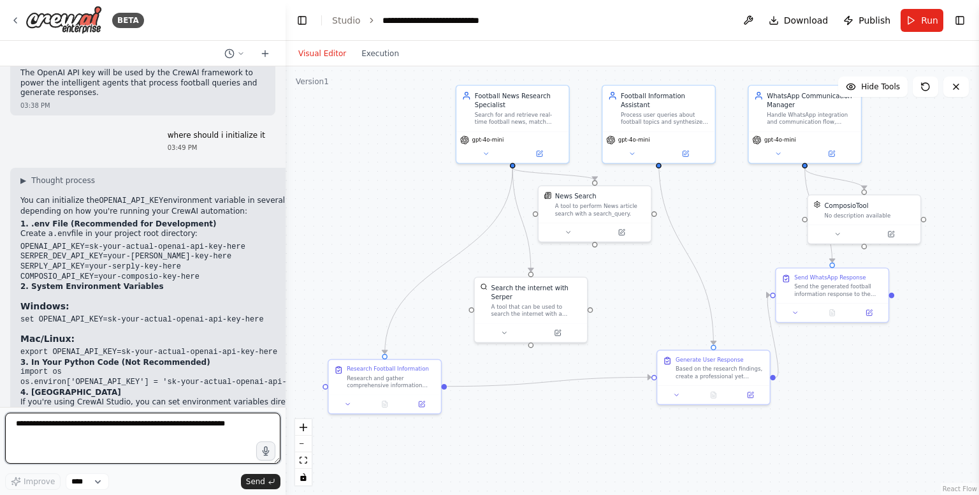
scroll to position [2023, 0]
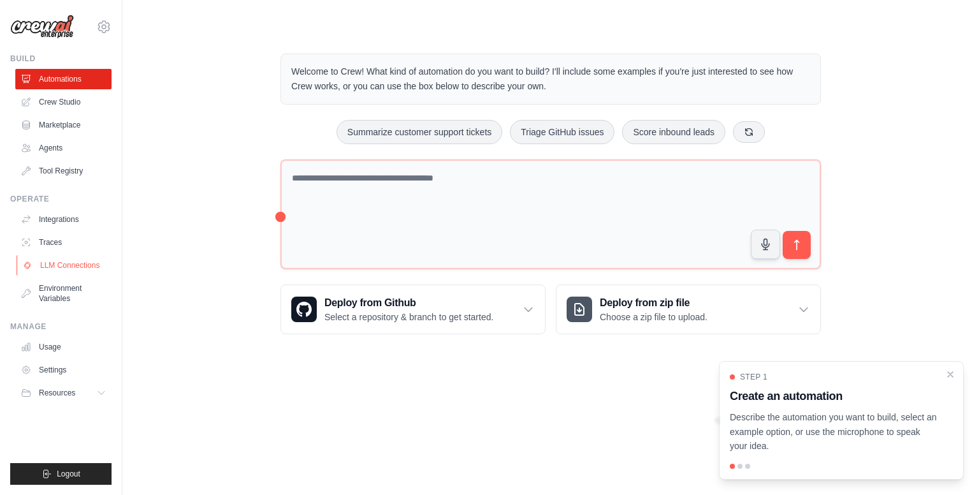
click at [76, 259] on link "LLM Connections" at bounding box center [65, 265] width 96 height 20
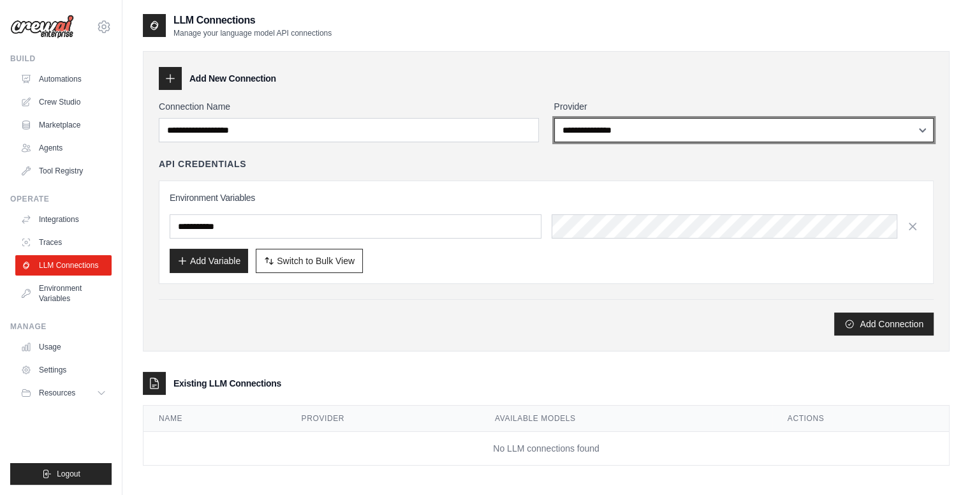
click at [600, 131] on select "**********" at bounding box center [744, 130] width 380 height 24
select select "******"
click at [554, 118] on select "**********" at bounding box center [744, 130] width 380 height 24
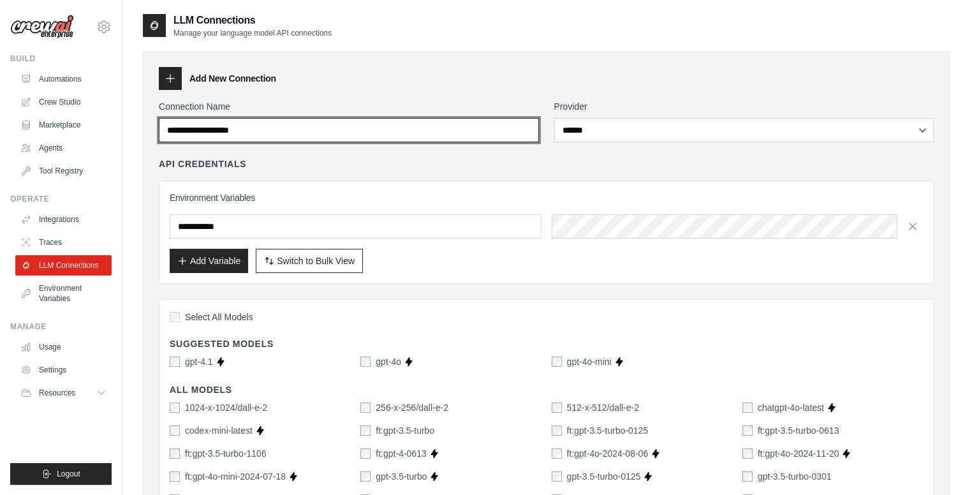
click at [439, 133] on input "Connection Name" at bounding box center [349, 130] width 380 height 24
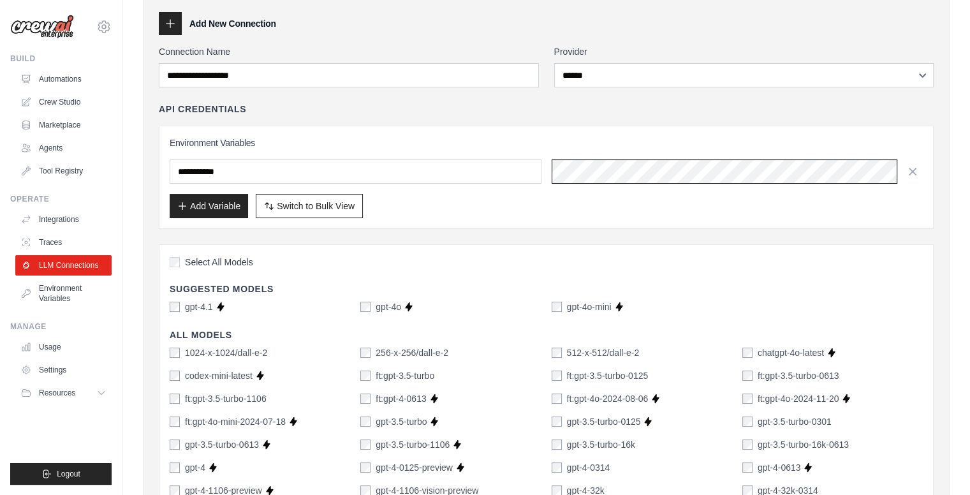
scroll to position [56, 0]
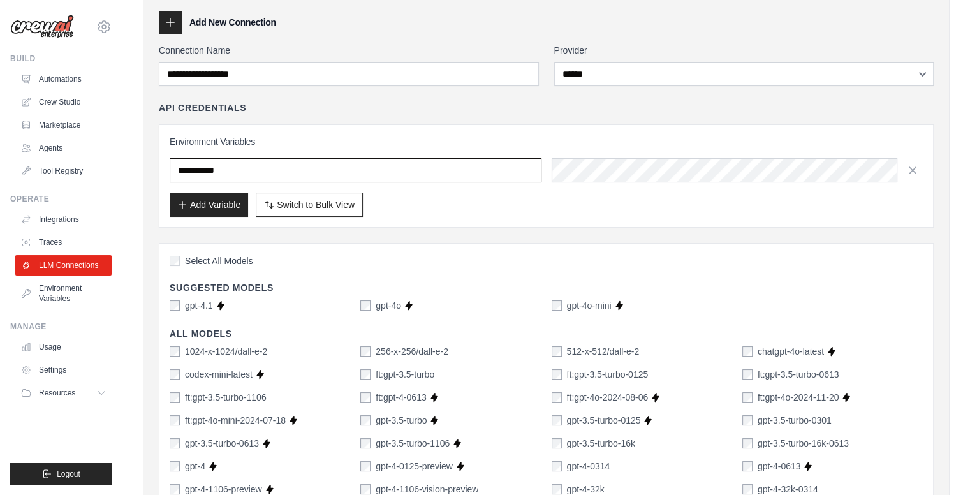
click at [434, 175] on input "text" at bounding box center [356, 170] width 372 height 24
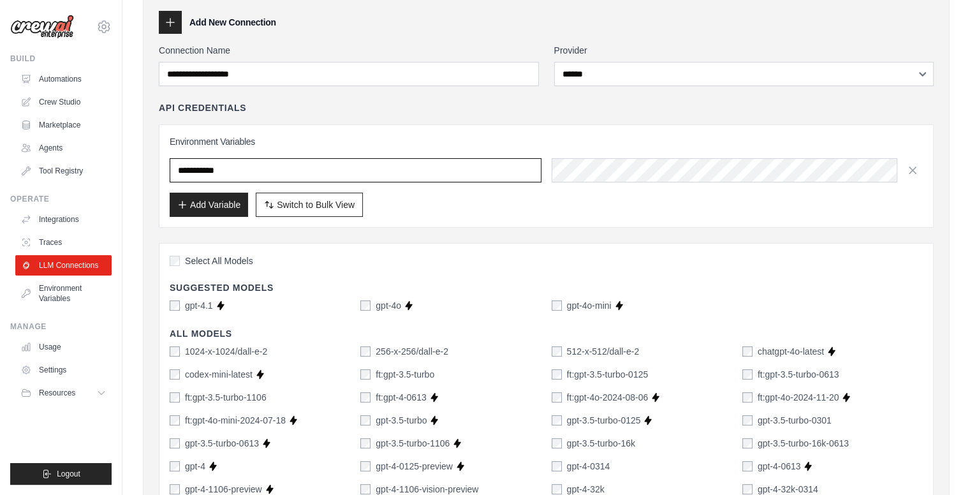
type input "*"
click at [331, 175] on input "text" at bounding box center [356, 170] width 372 height 24
type input "*"
type input "**********"
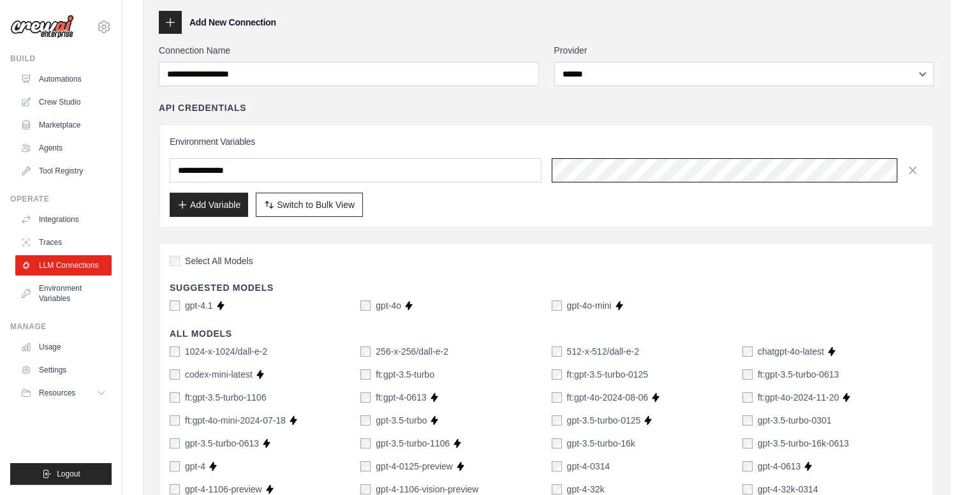
scroll to position [0, 474]
click at [446, 214] on div "Add Variable Switch to Bulk View Switch to Table View" at bounding box center [546, 205] width 753 height 24
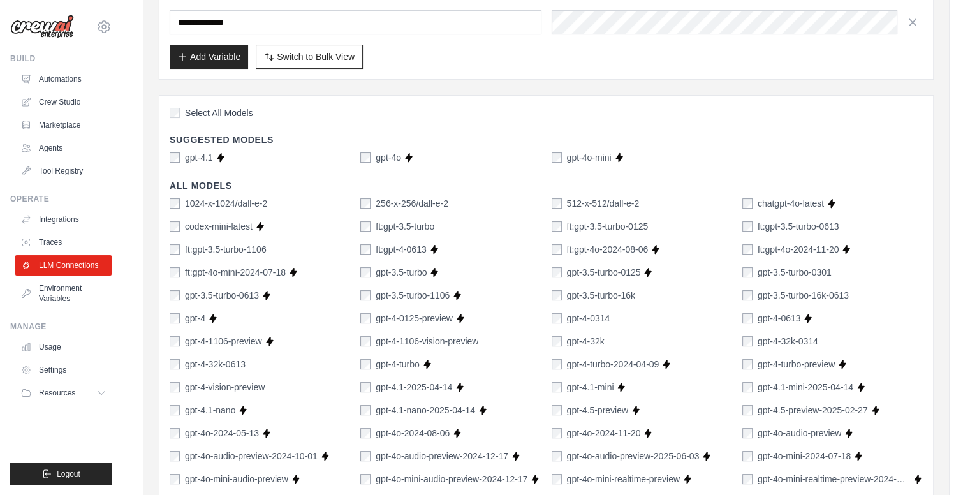
scroll to position [873, 0]
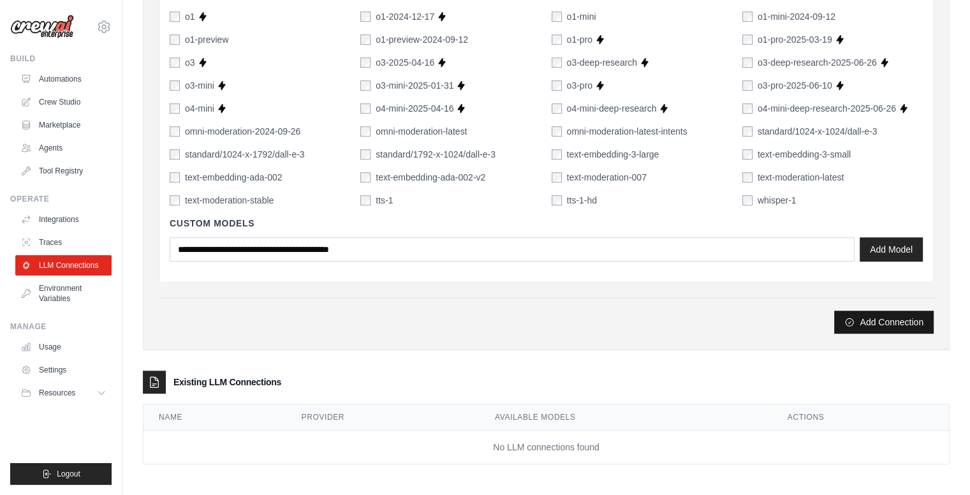
click at [882, 322] on button "Add Connection" at bounding box center [883, 321] width 99 height 23
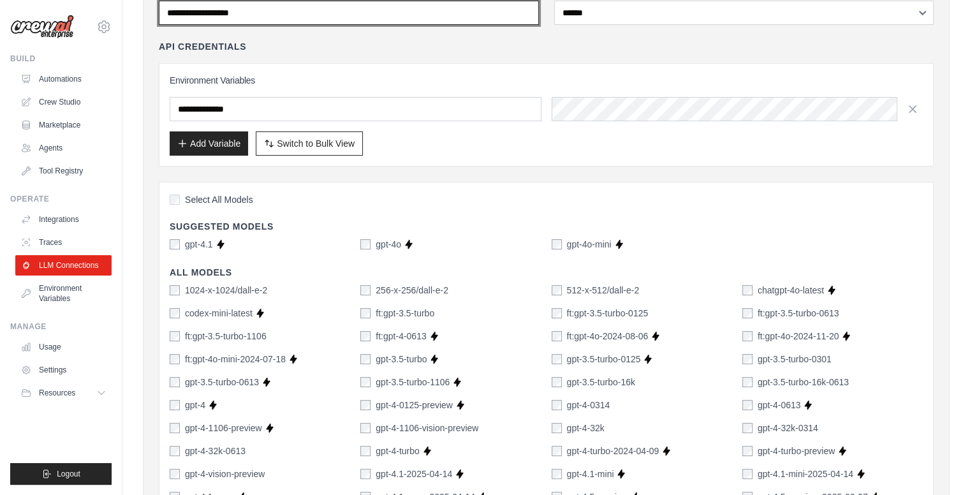
scroll to position [0, 0]
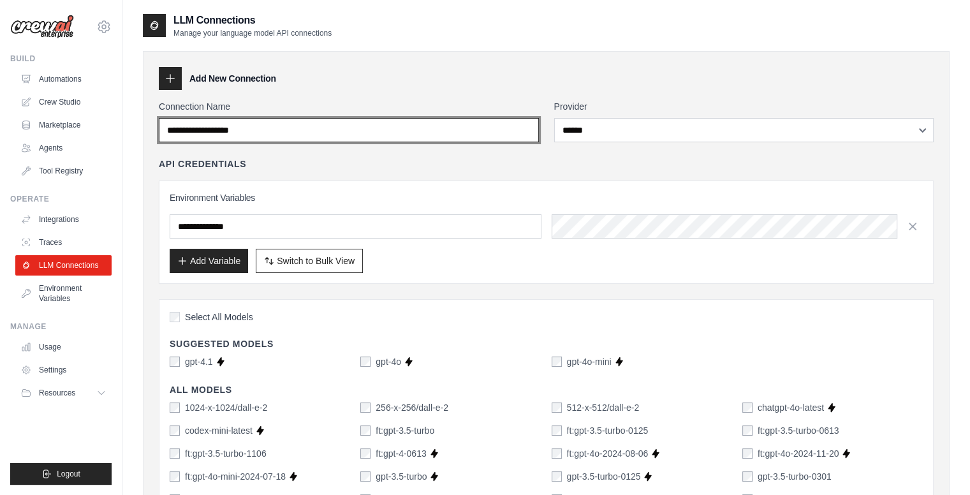
click at [273, 128] on input "Connection Name" at bounding box center [349, 130] width 380 height 24
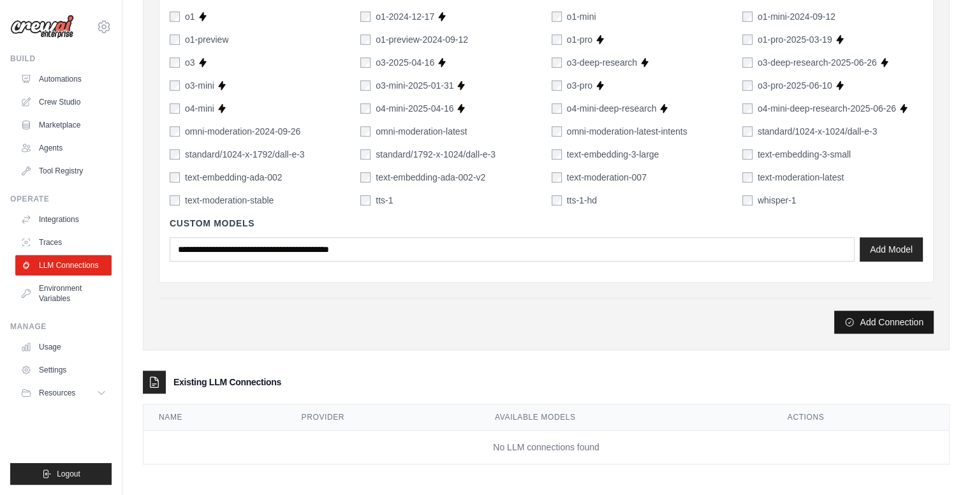
type input "********"
click at [920, 326] on button "Add Connection" at bounding box center [883, 321] width 99 height 23
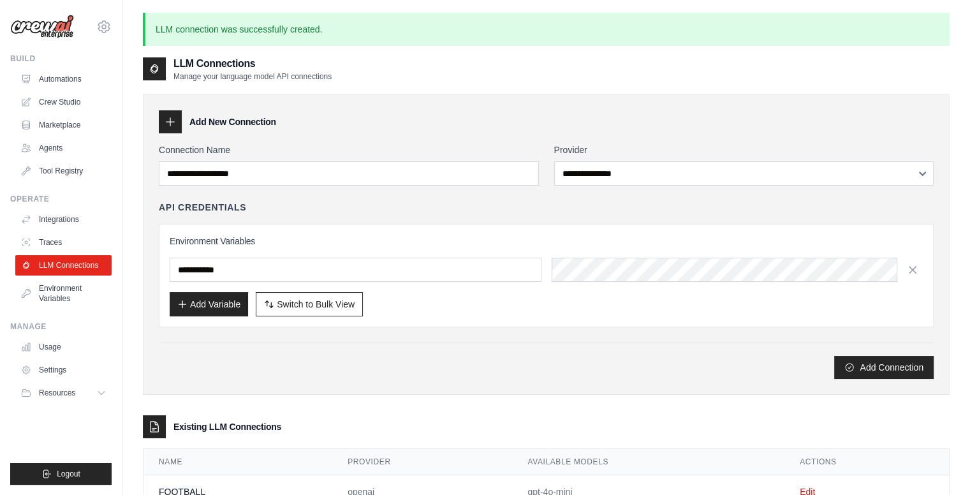
scroll to position [69, 0]
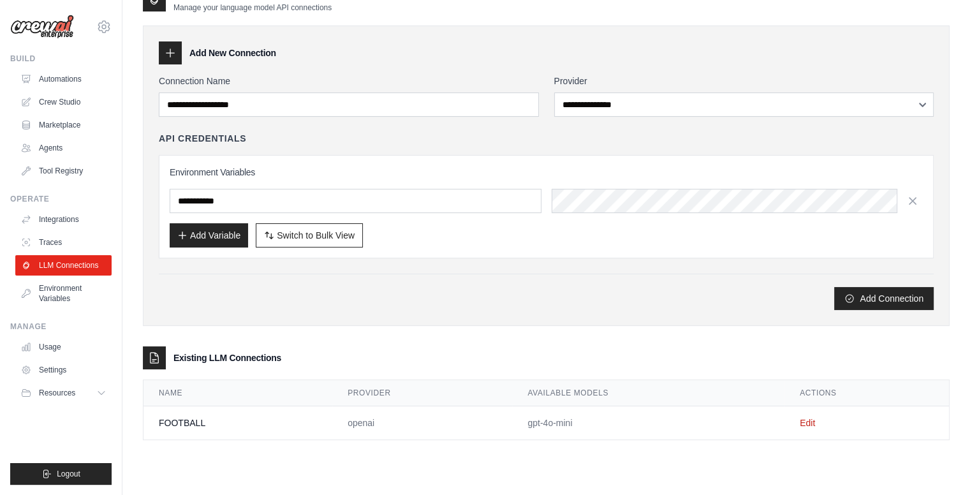
click at [246, 421] on td "FOOTBALL" at bounding box center [237, 423] width 189 height 34
click at [804, 423] on link "Edit" at bounding box center [806, 423] width 15 height 10
